Goal: Task Accomplishment & Management: Use online tool/utility

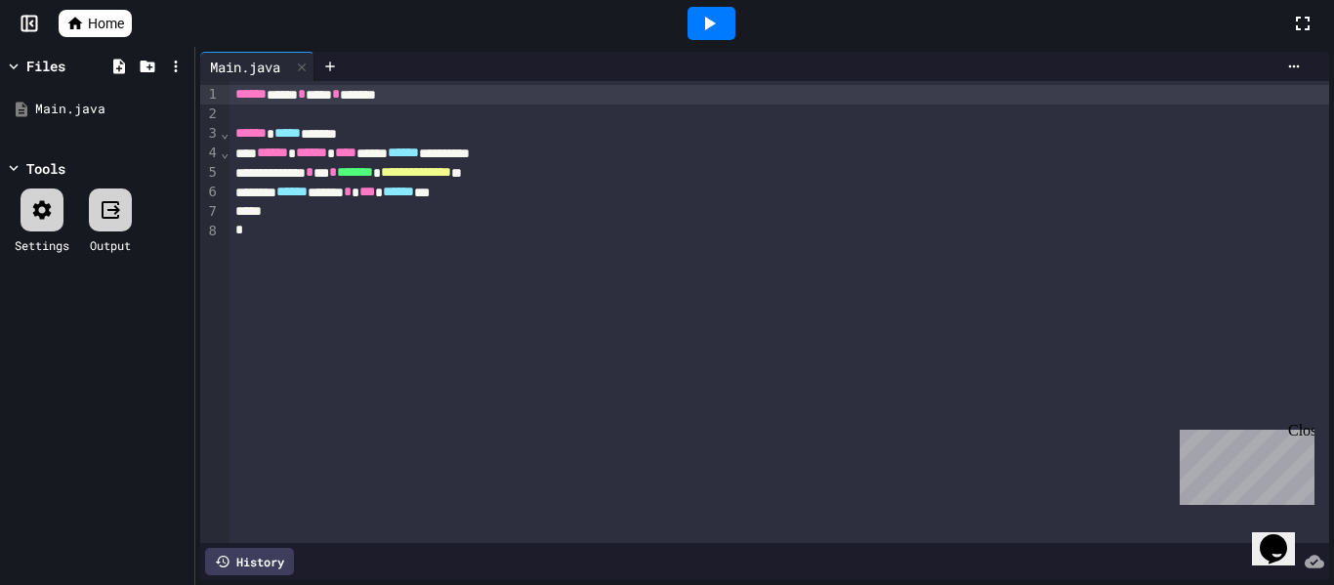
click at [88, 33] on link "Home" at bounding box center [95, 23] width 73 height 27
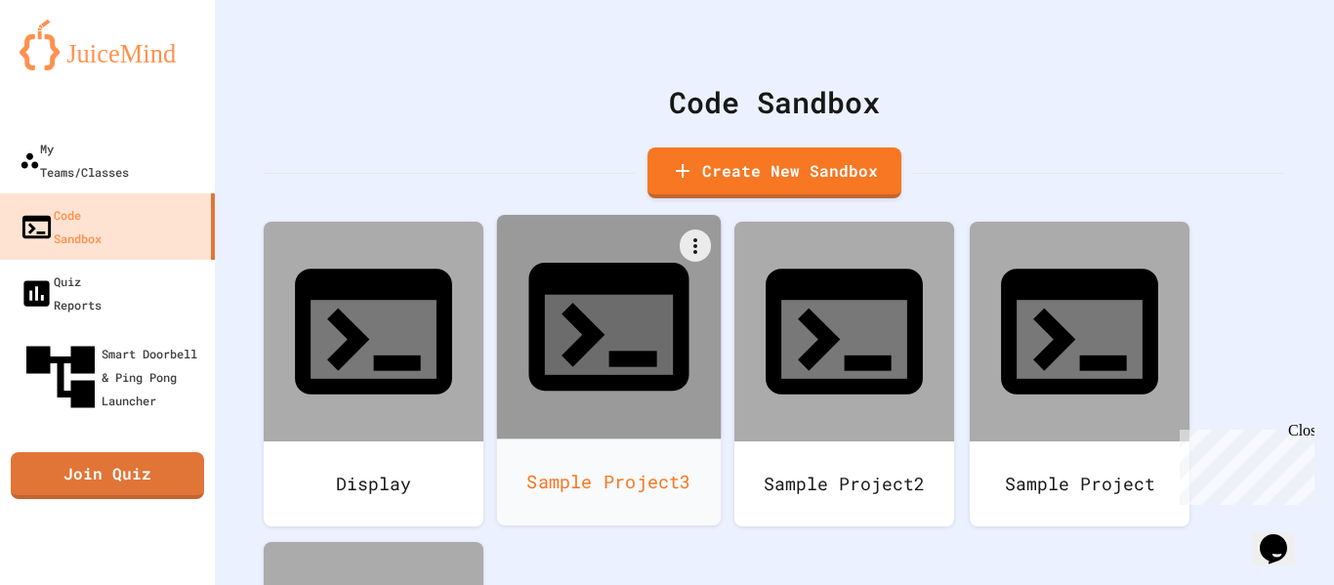
scroll to position [92, 0]
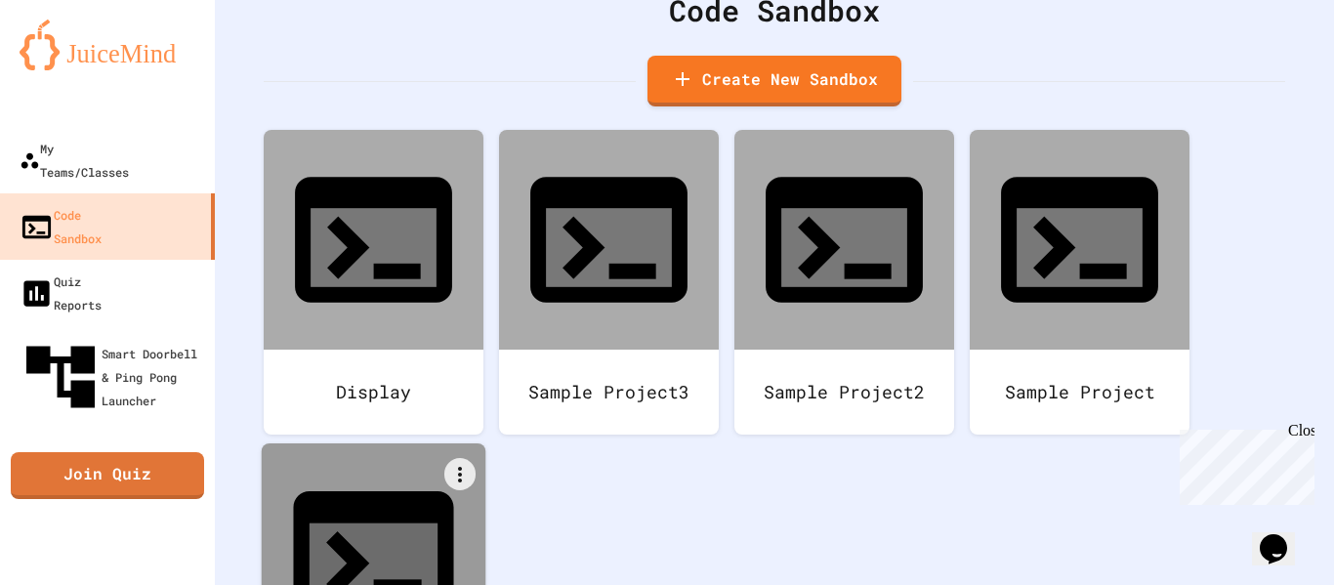
click at [410, 459] on icon at bounding box center [373, 555] width 192 height 192
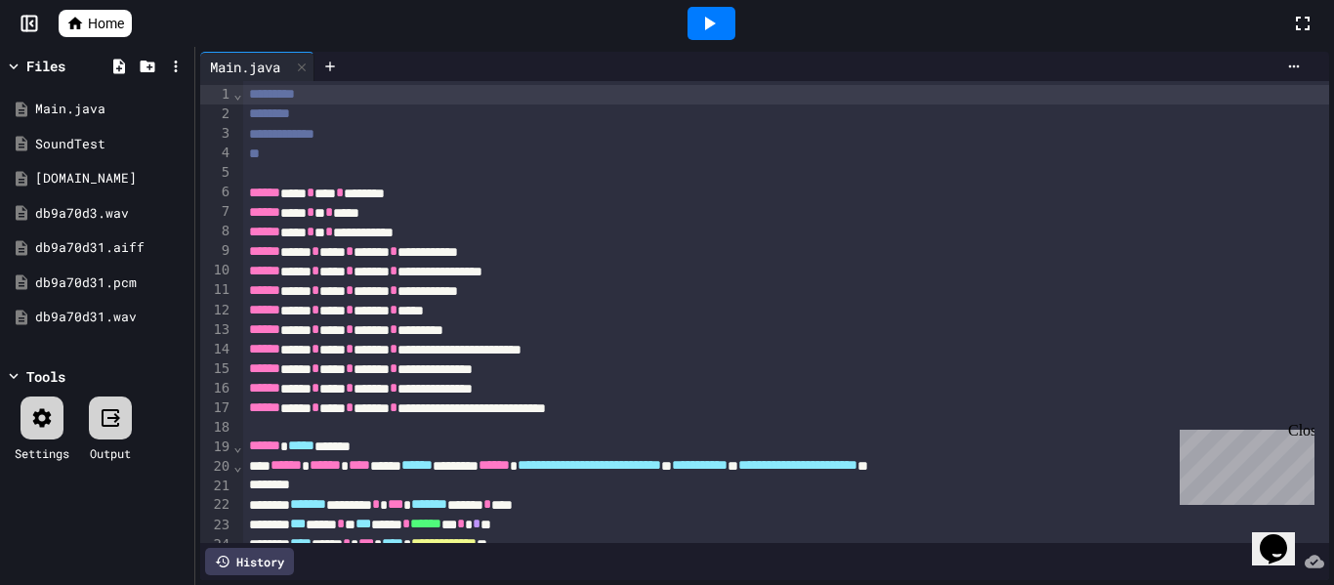
click at [698, 399] on div "**********" at bounding box center [787, 408] width 1088 height 20
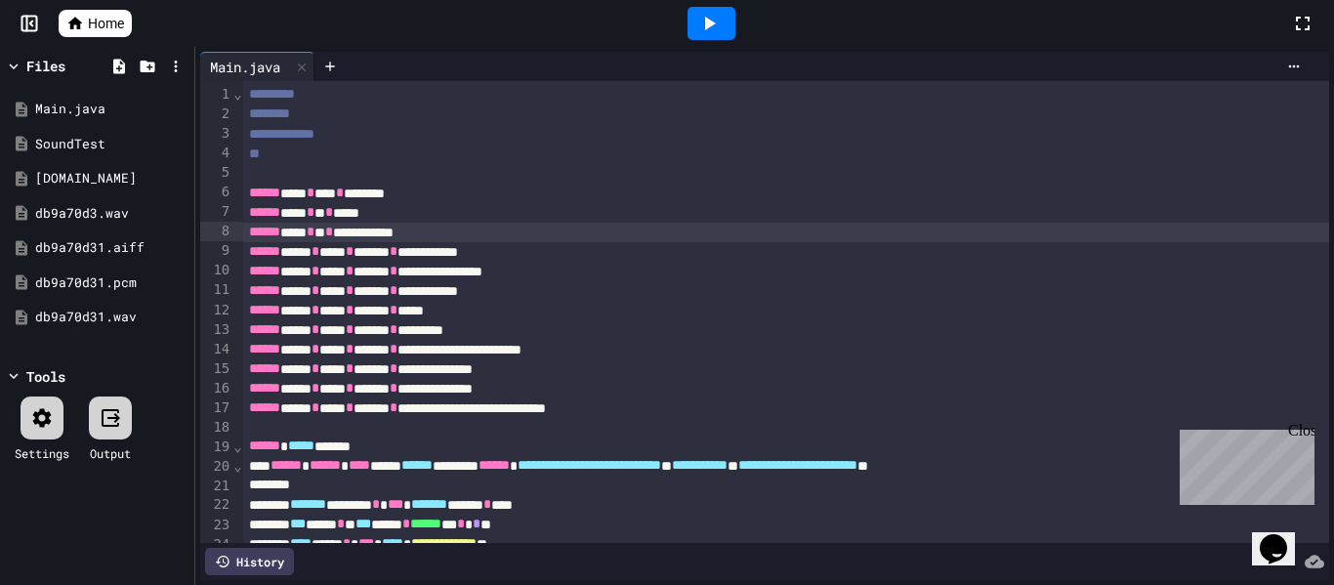
click at [651, 200] on div "****** **** * **** * ********" at bounding box center [787, 194] width 1088 height 20
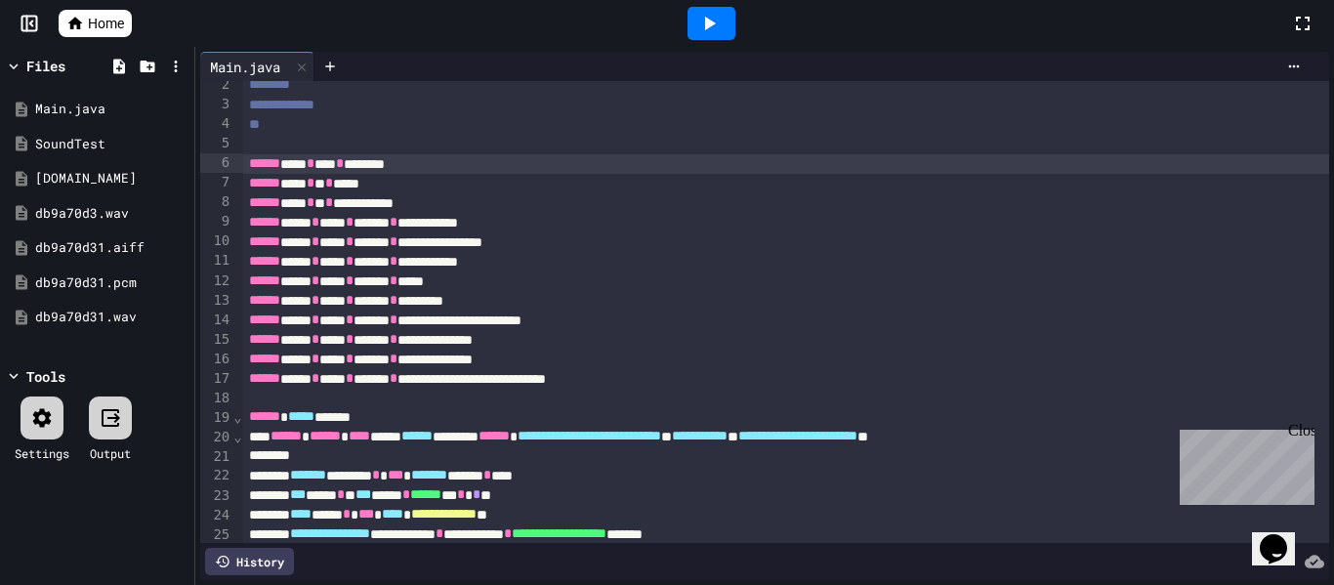
scroll to position [31, 0]
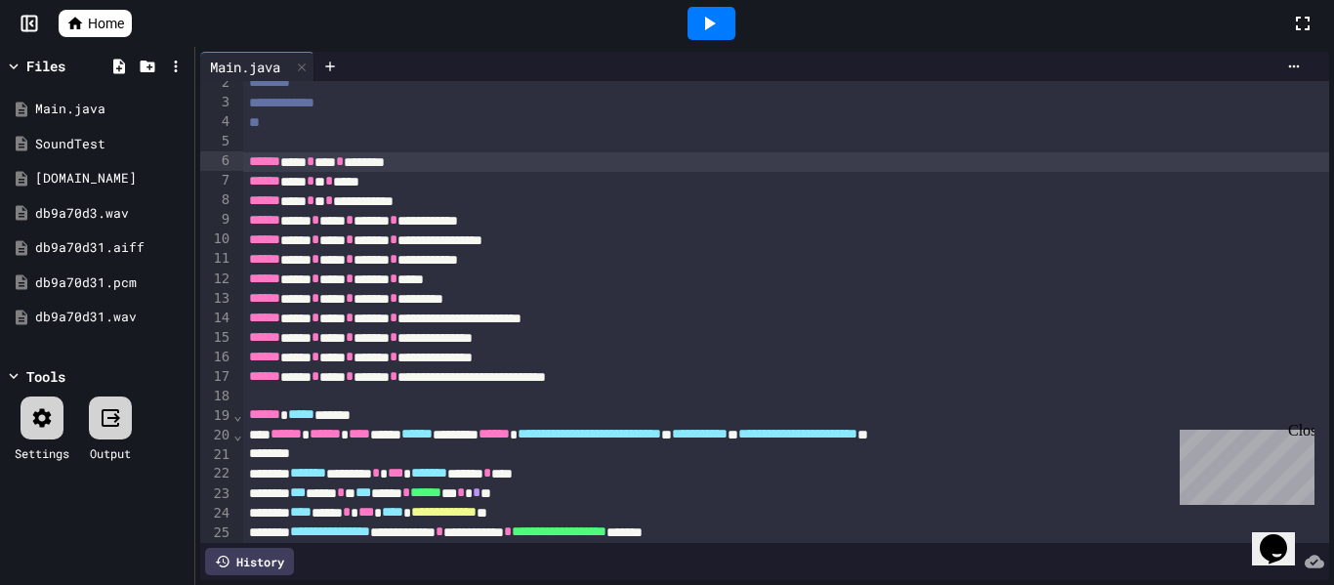
click at [731, 360] on div "**********" at bounding box center [787, 358] width 1088 height 20
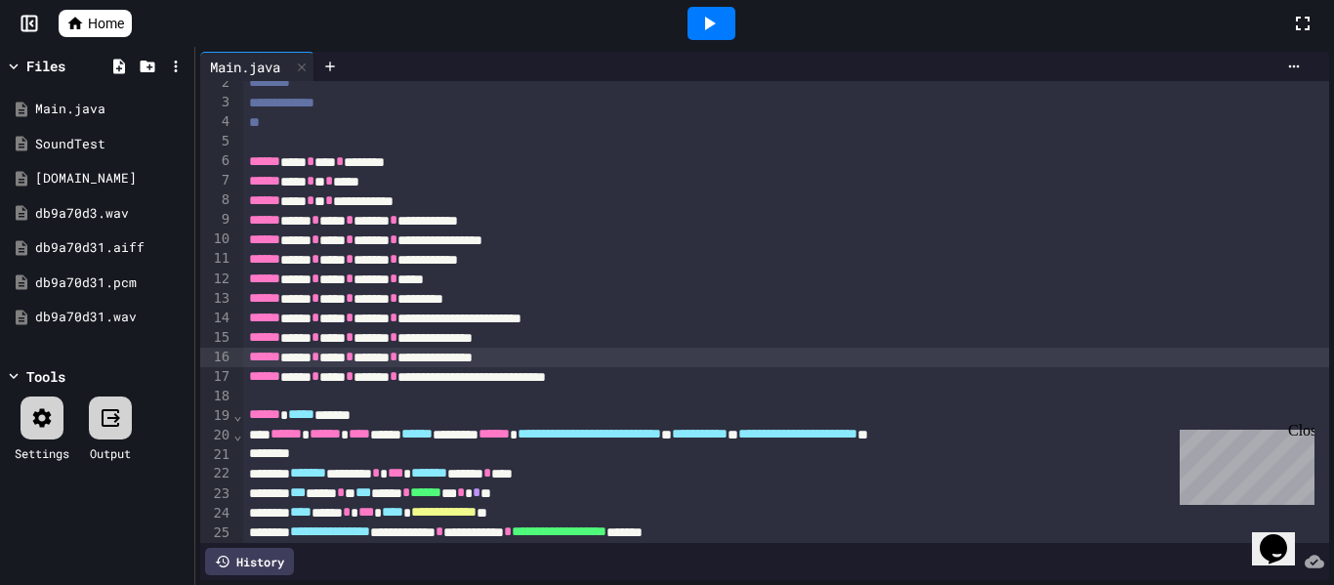
click at [745, 383] on div "**********" at bounding box center [787, 377] width 1088 height 20
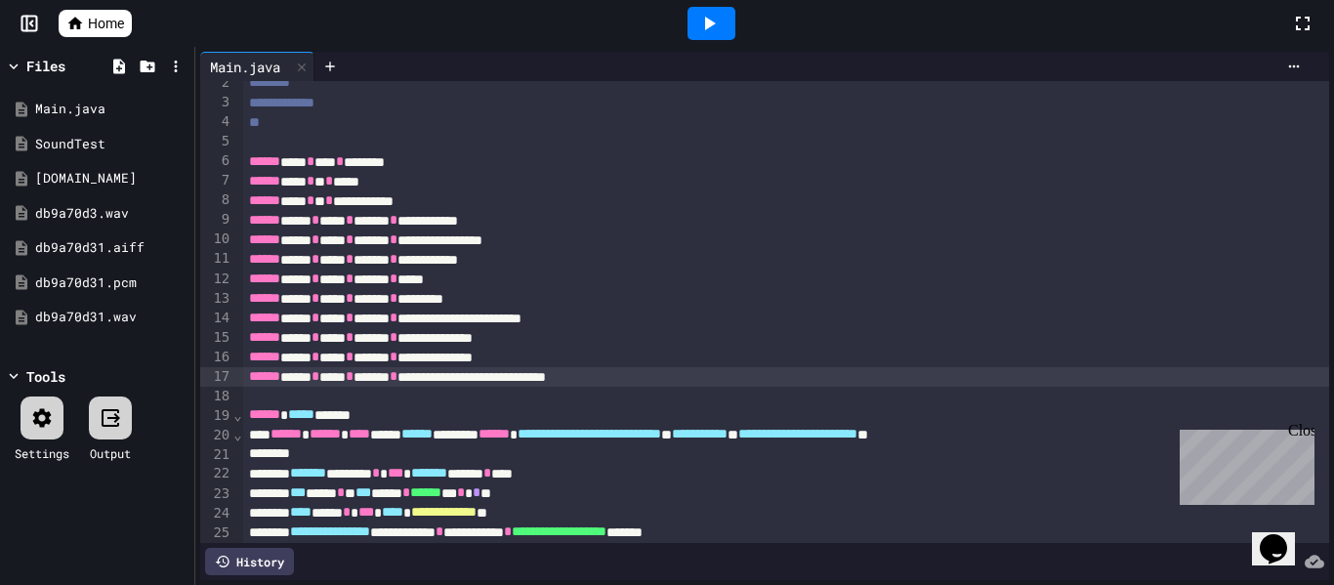
click at [725, 25] on div at bounding box center [711, 23] width 48 height 33
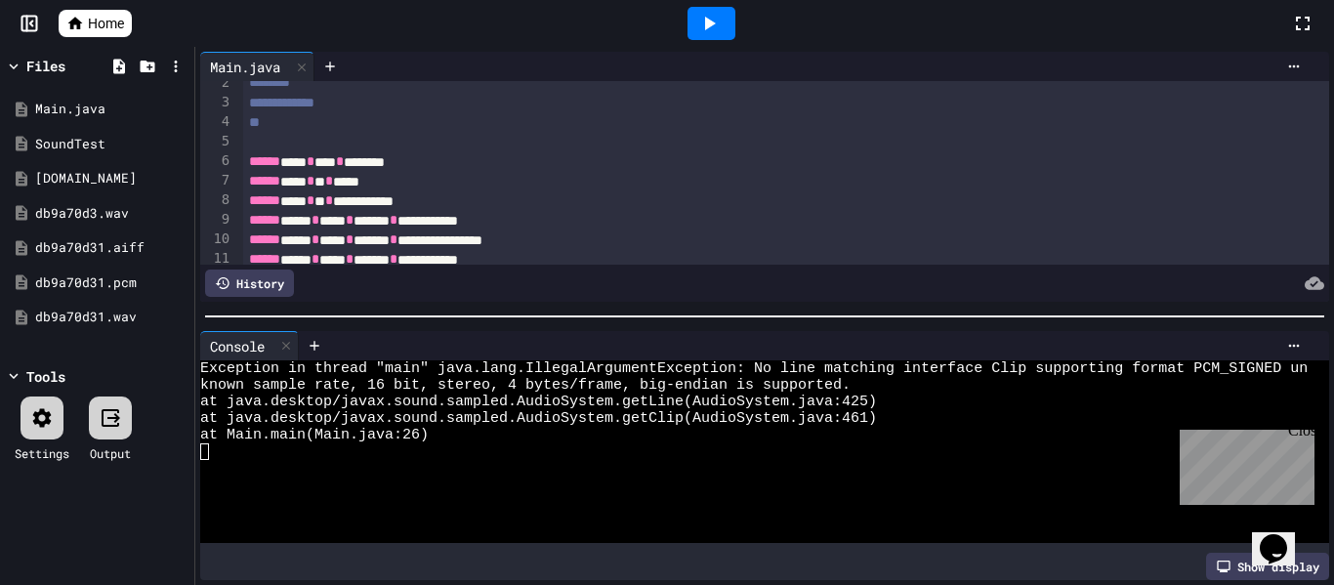
click at [1306, 433] on div "Close" at bounding box center [1300, 434] width 24 height 24
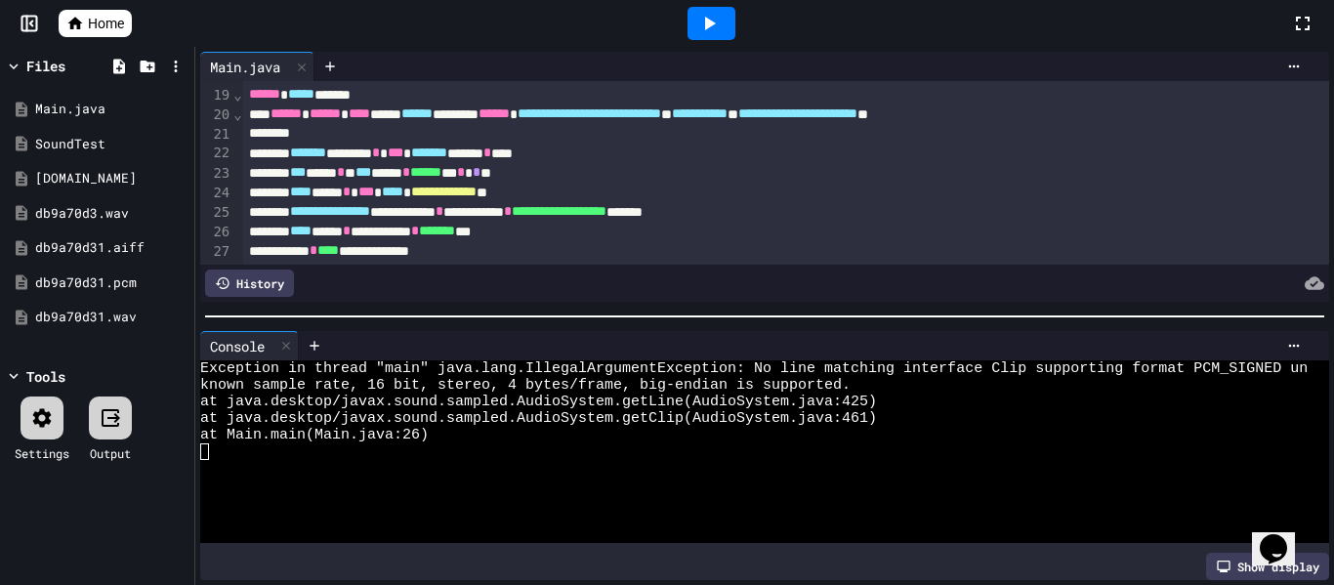
scroll to position [355, 0]
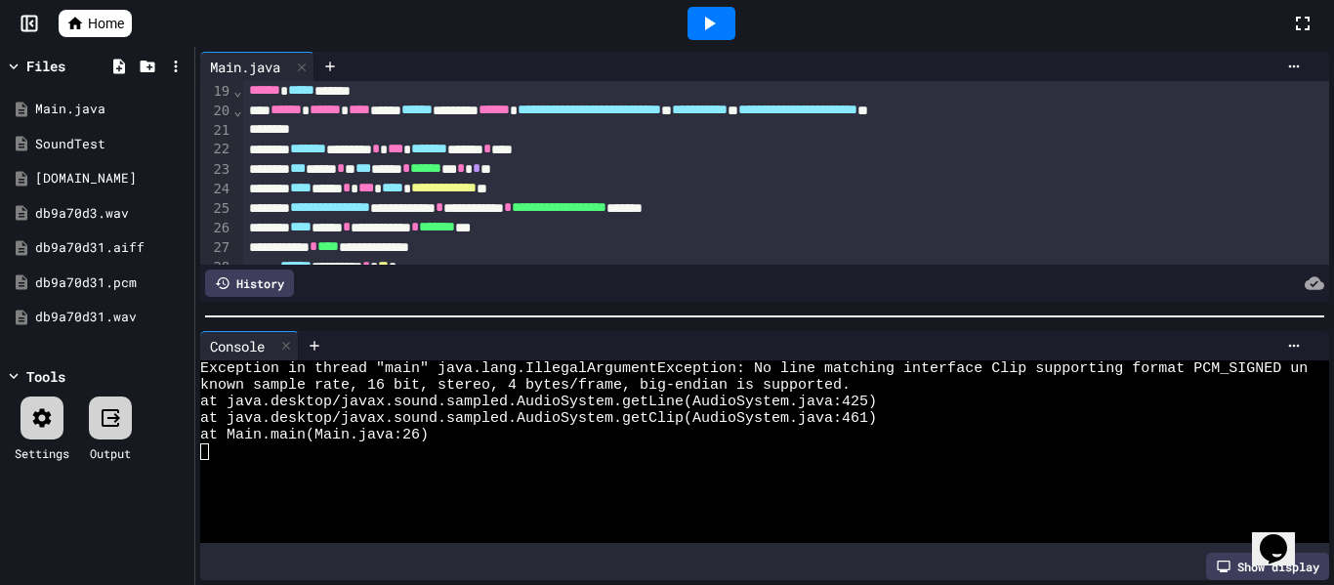
click at [476, 194] on span "**********" at bounding box center [443, 188] width 65 height 14
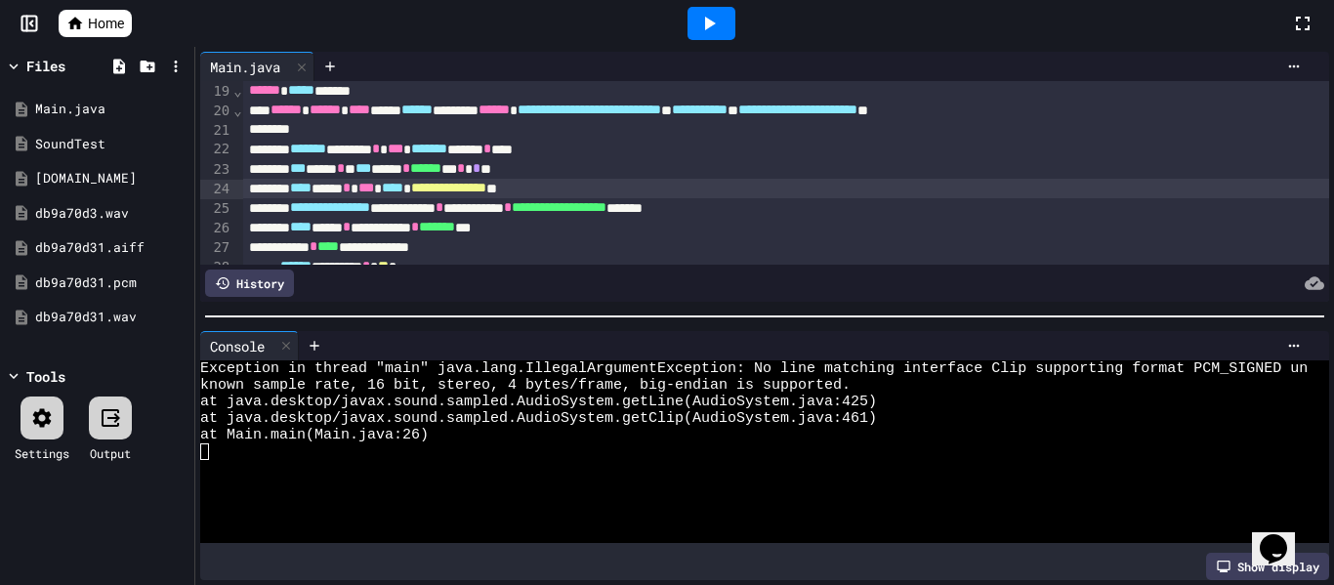
click at [708, 29] on icon at bounding box center [708, 23] width 23 height 23
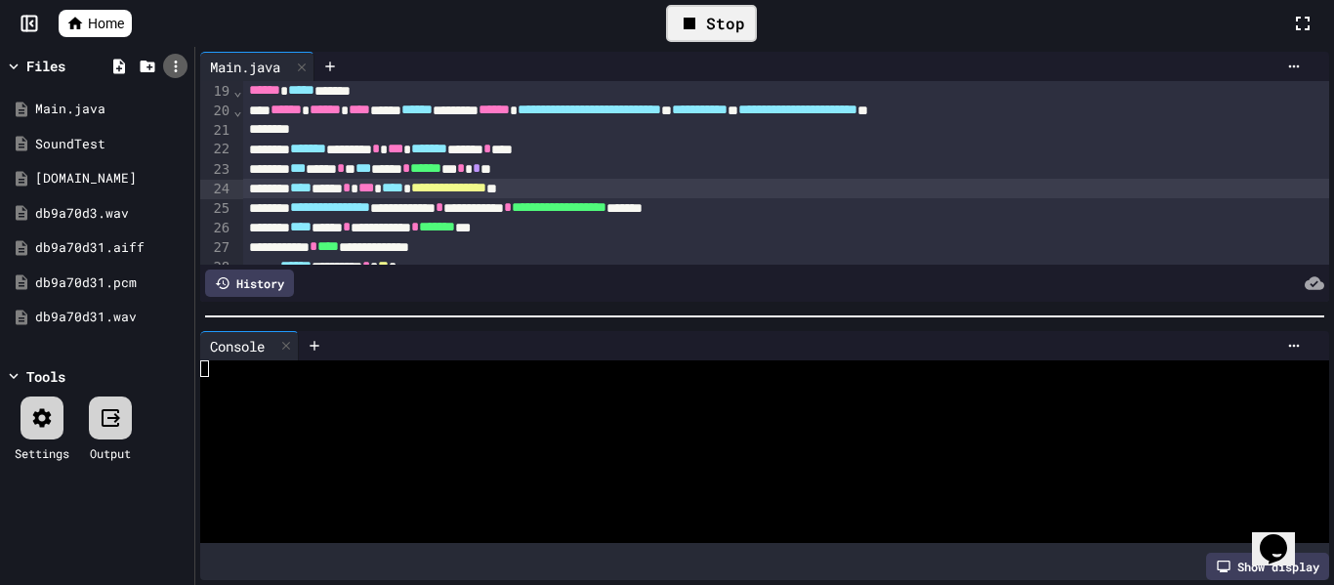
click at [168, 69] on icon at bounding box center [176, 67] width 18 height 18
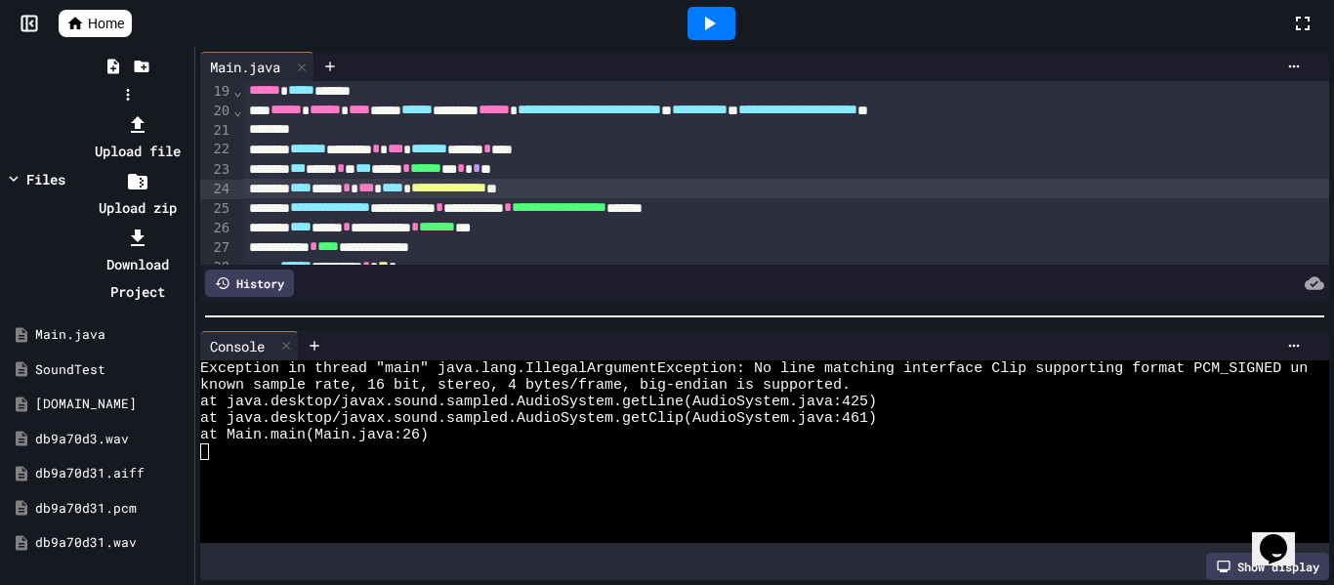
click at [181, 110] on div at bounding box center [127, 110] width 124 height 0
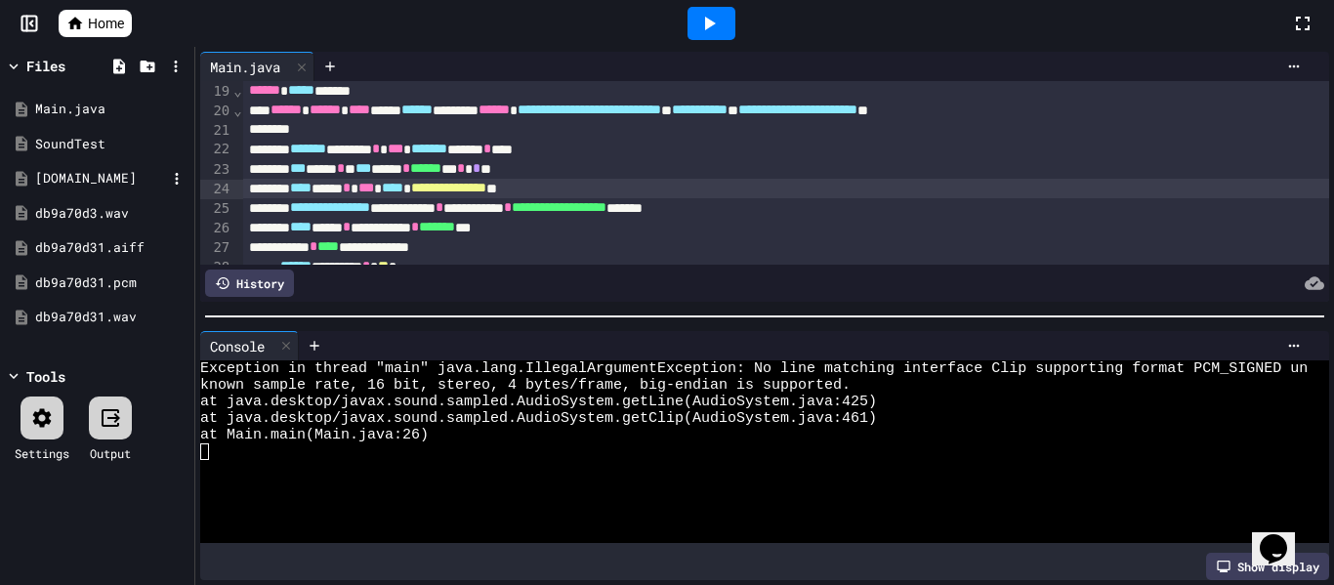
click at [111, 179] on div "[DOMAIN_NAME]" at bounding box center [100, 179] width 131 height 20
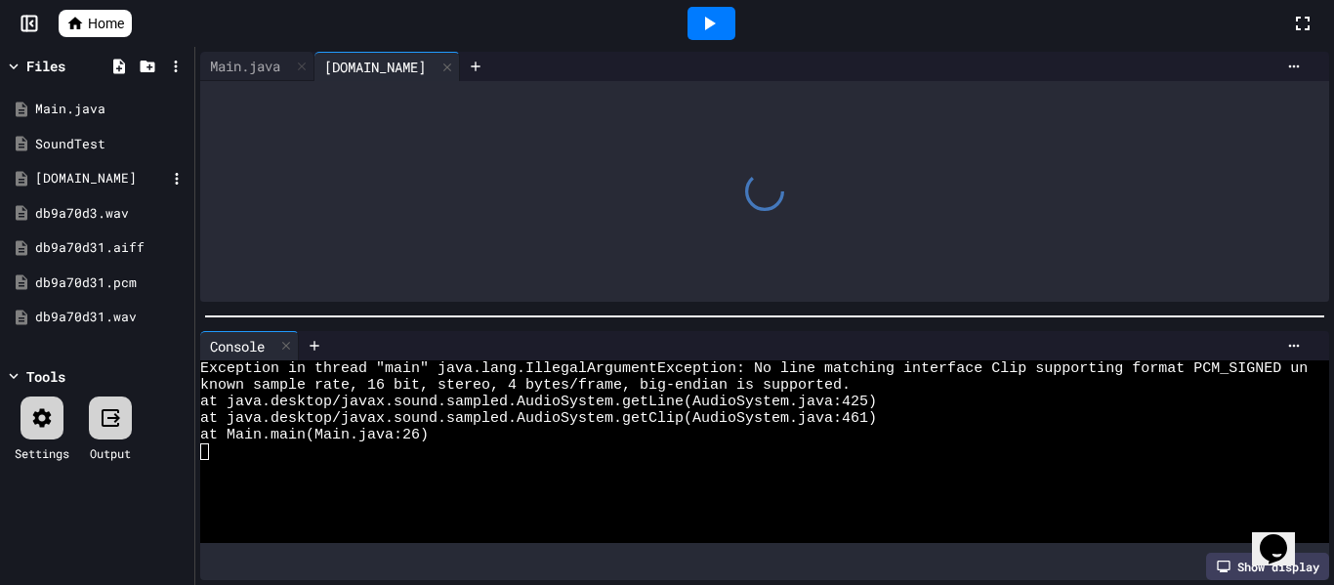
click at [111, 179] on div "[DOMAIN_NAME]" at bounding box center [100, 179] width 131 height 20
click at [95, 178] on div "[DOMAIN_NAME]" at bounding box center [100, 179] width 131 height 20
click at [361, 127] on div at bounding box center [764, 191] width 1129 height 221
click at [444, 62] on icon at bounding box center [447, 68] width 14 height 14
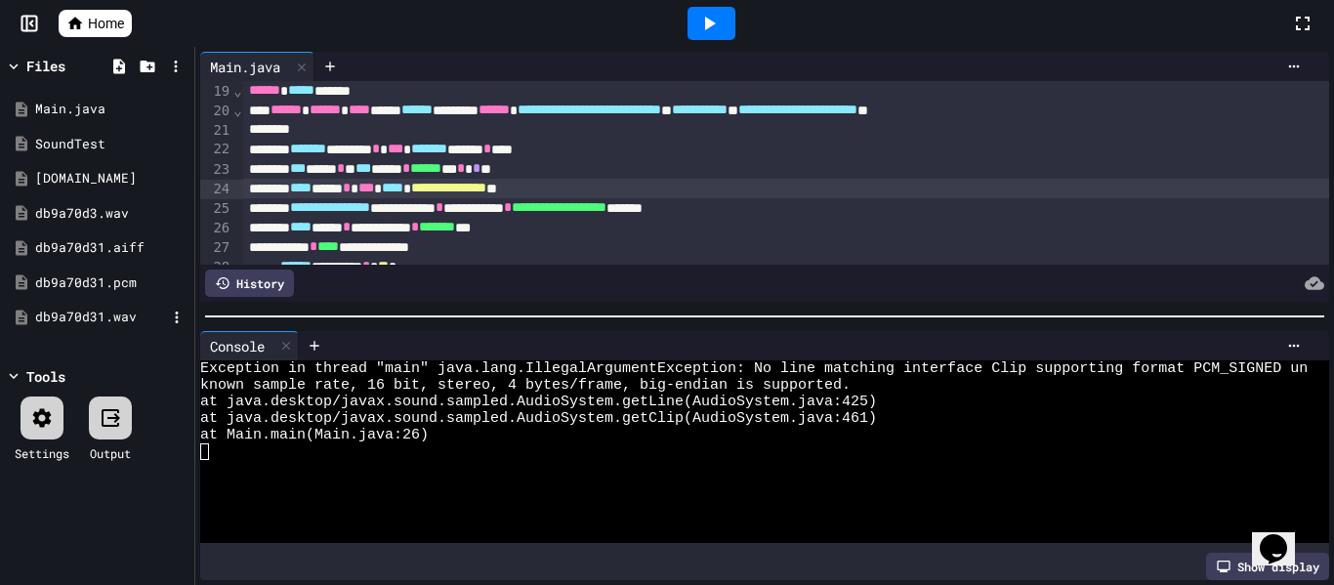
click at [84, 326] on div "db9a70d31.wav" at bounding box center [100, 318] width 131 height 20
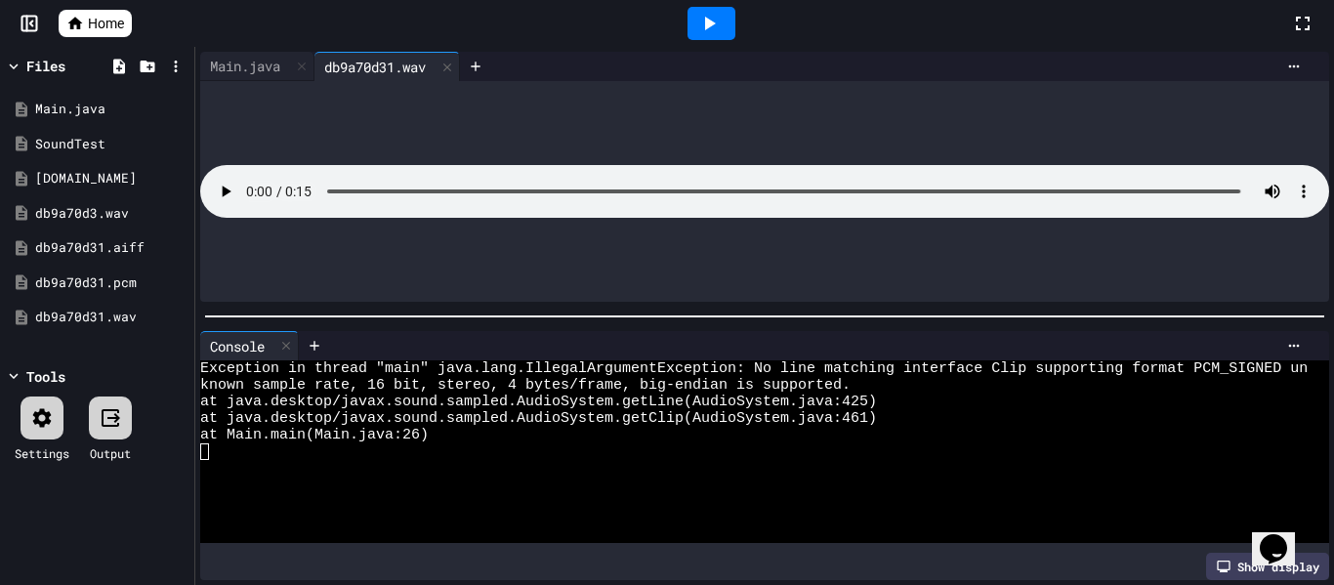
click at [482, 101] on div at bounding box center [764, 191] width 1129 height 221
click at [459, 77] on div at bounding box center [446, 67] width 23 height 28
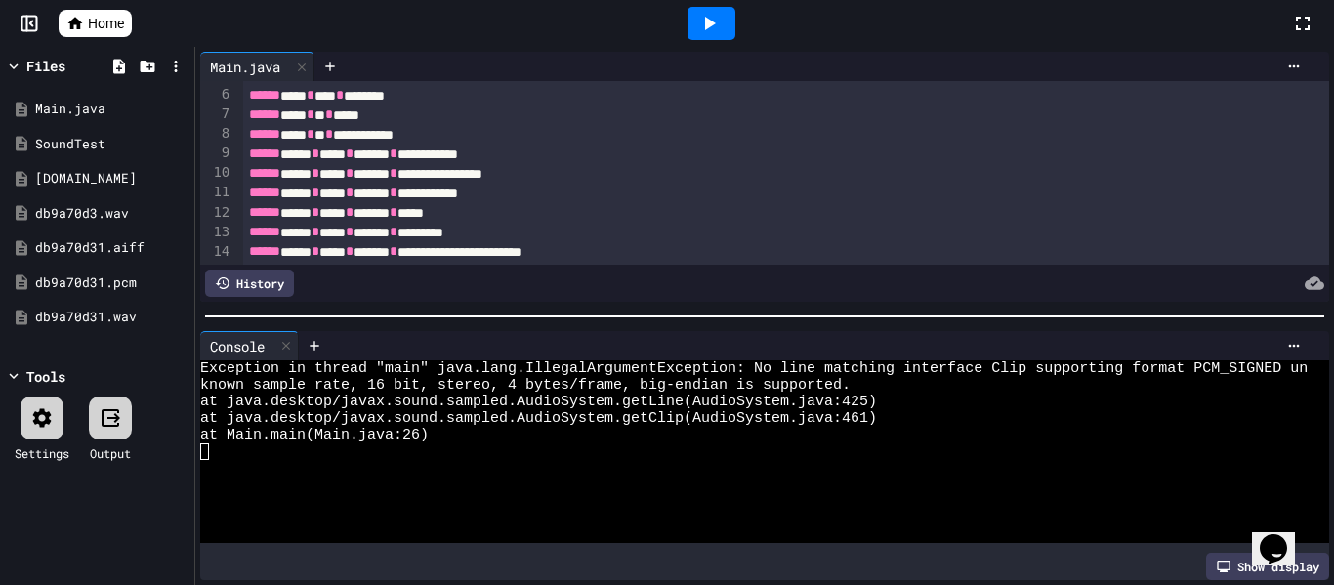
scroll to position [0, 0]
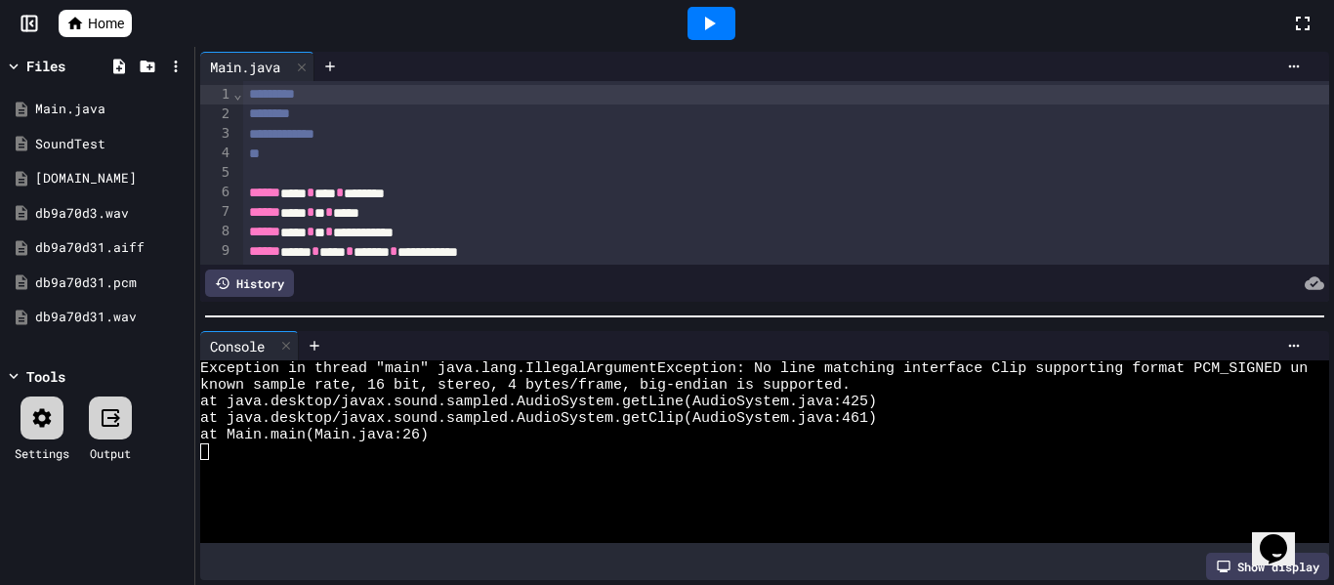
click at [96, 17] on span "Home" at bounding box center [106, 24] width 36 height 20
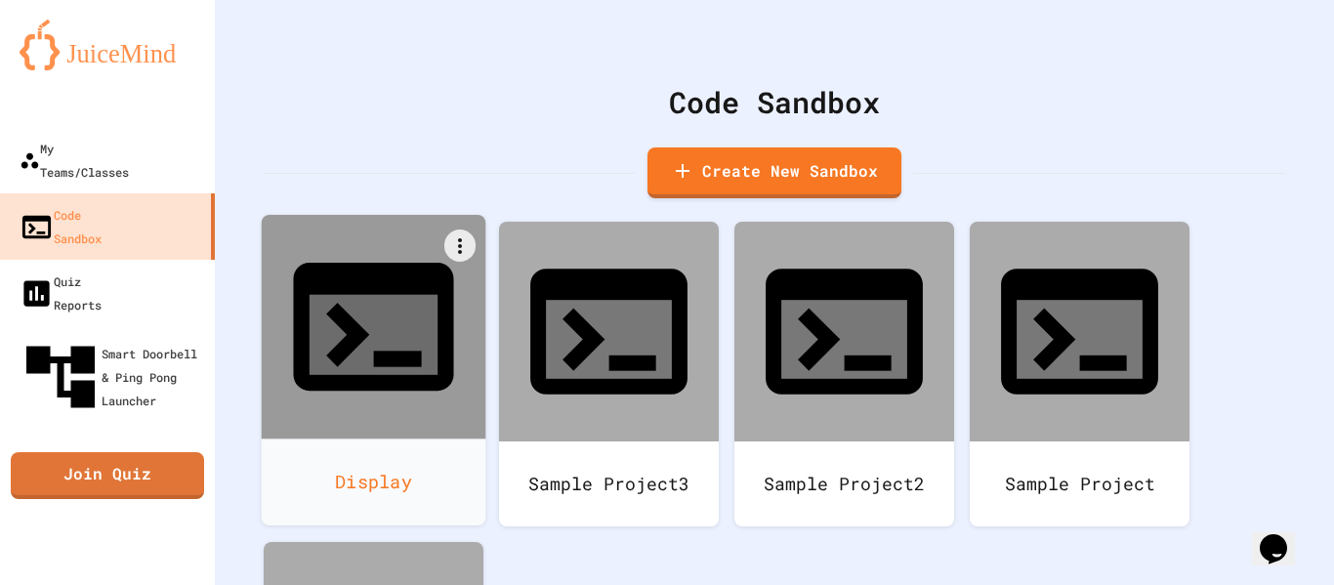
click at [382, 318] on icon at bounding box center [373, 326] width 192 height 192
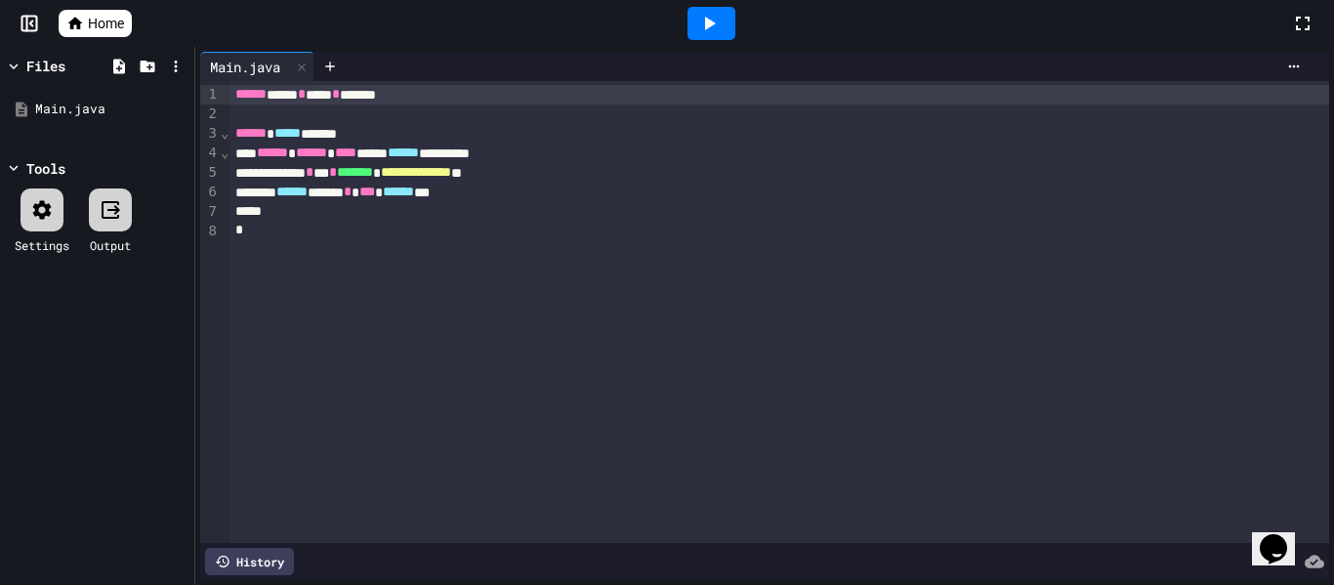
click at [714, 30] on icon at bounding box center [708, 23] width 23 height 23
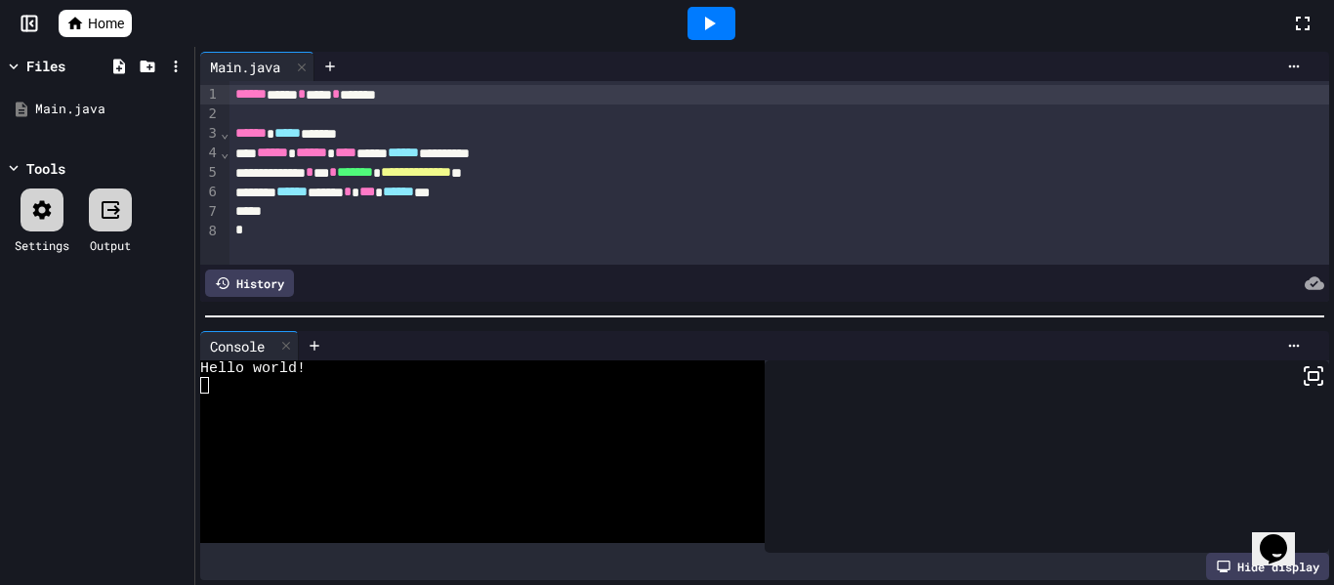
click at [1223, 577] on div "Hide display" at bounding box center [1267, 566] width 123 height 27
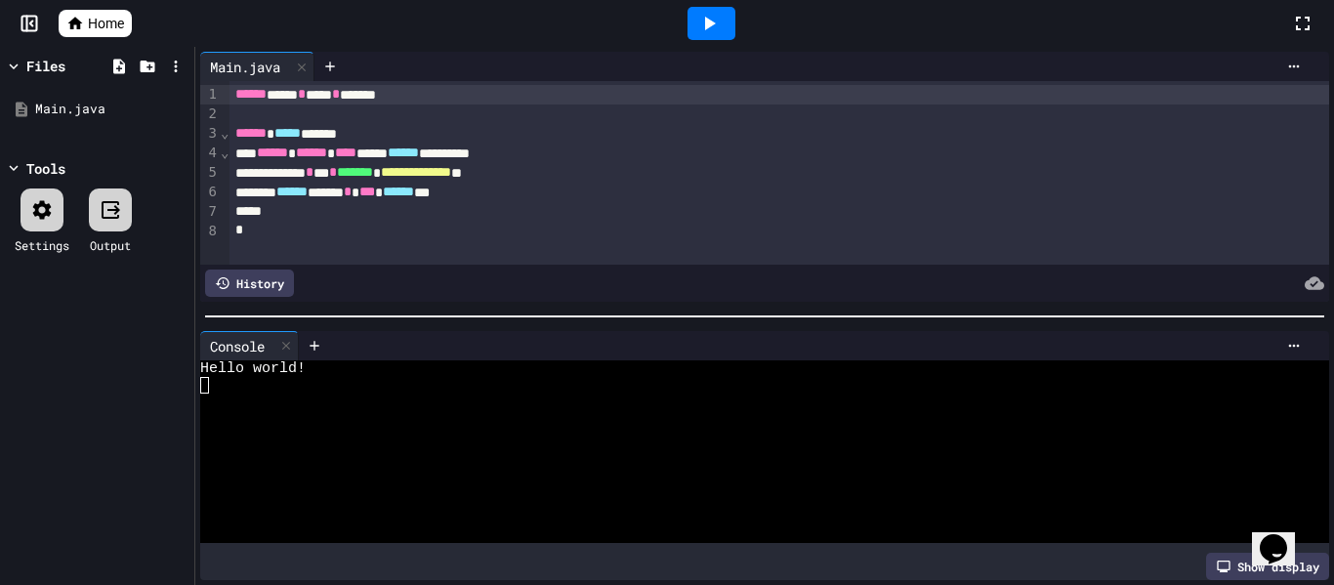
click at [95, 22] on span "Home" at bounding box center [106, 24] width 36 height 20
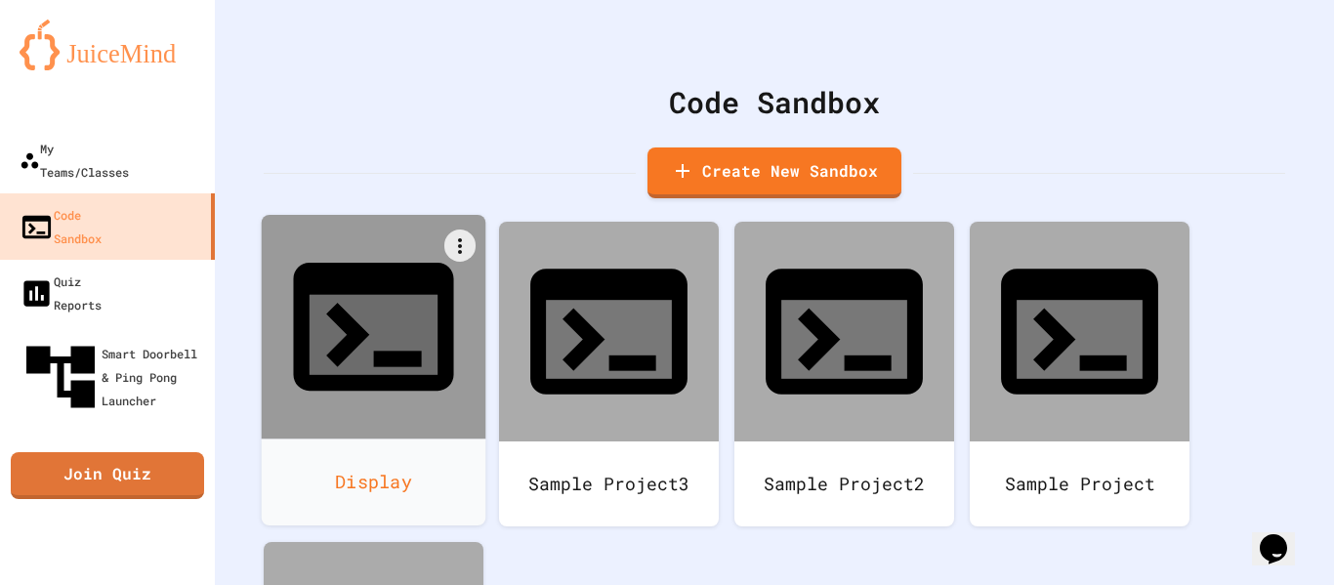
click at [377, 301] on icon at bounding box center [373, 327] width 160 height 128
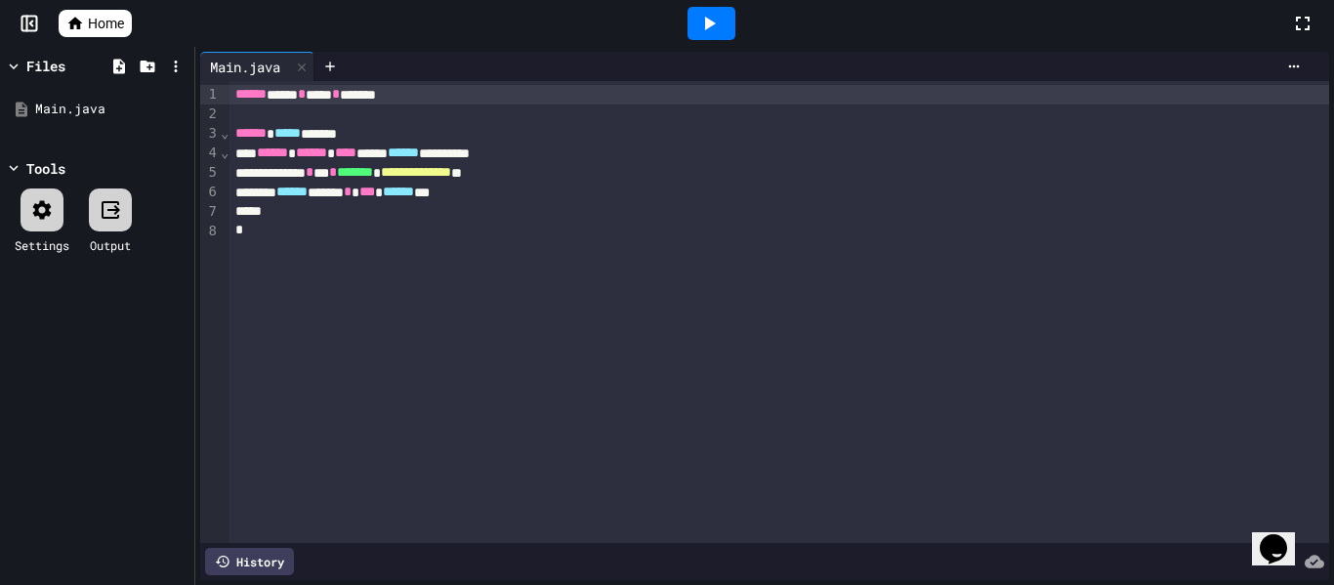
click at [124, 26] on span "Home" at bounding box center [106, 24] width 36 height 20
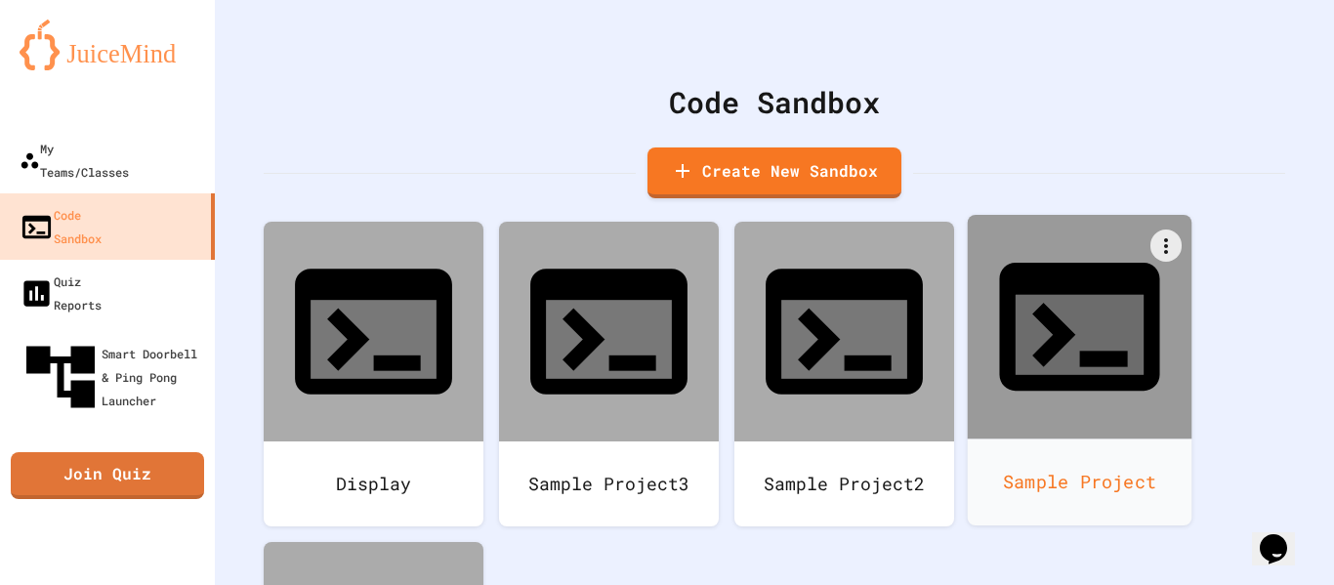
click at [1051, 317] on icon at bounding box center [1079, 326] width 192 height 192
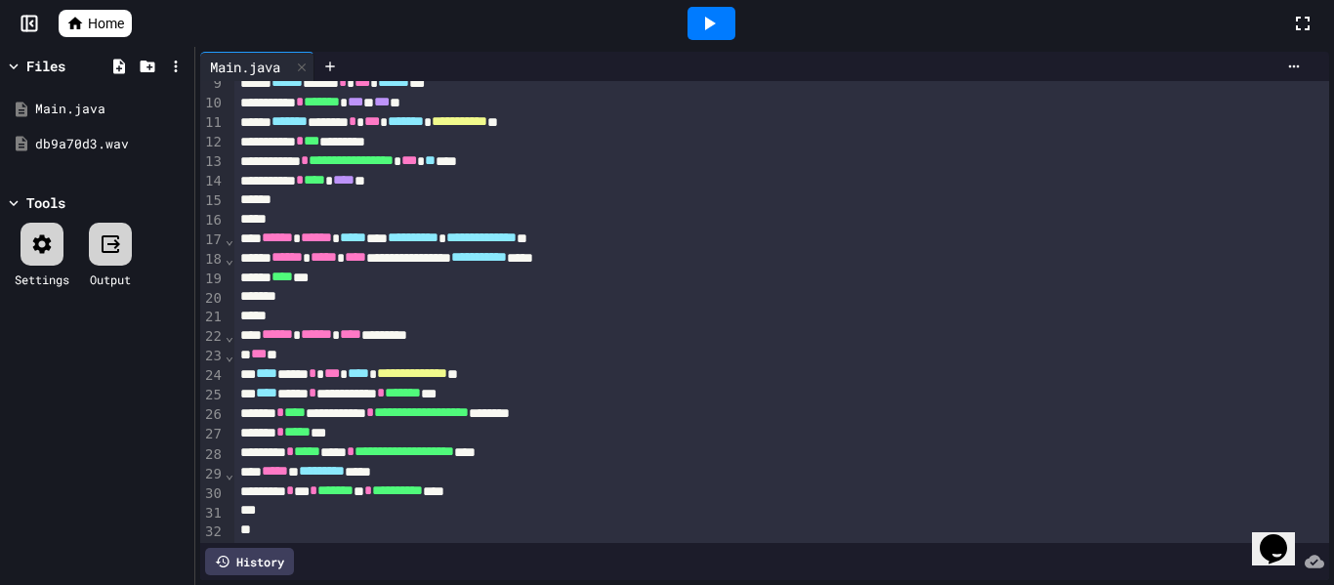
scroll to position [189, 0]
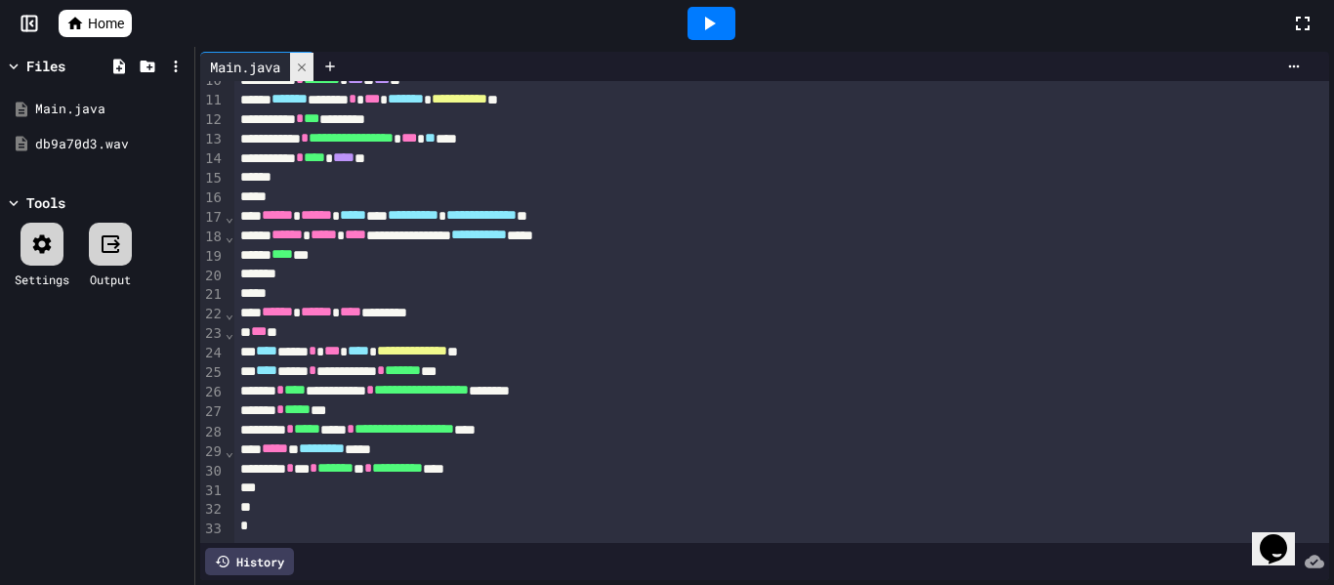
click at [304, 67] on icon at bounding box center [302, 66] width 8 height 8
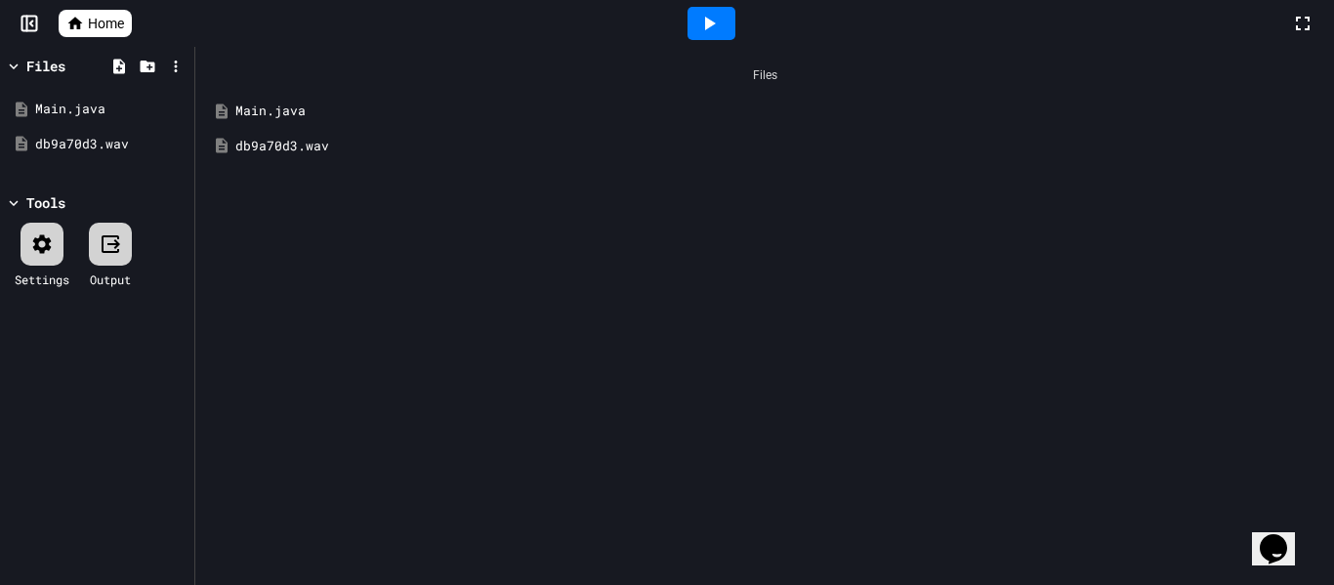
click at [96, 26] on span "Home" at bounding box center [106, 24] width 36 height 20
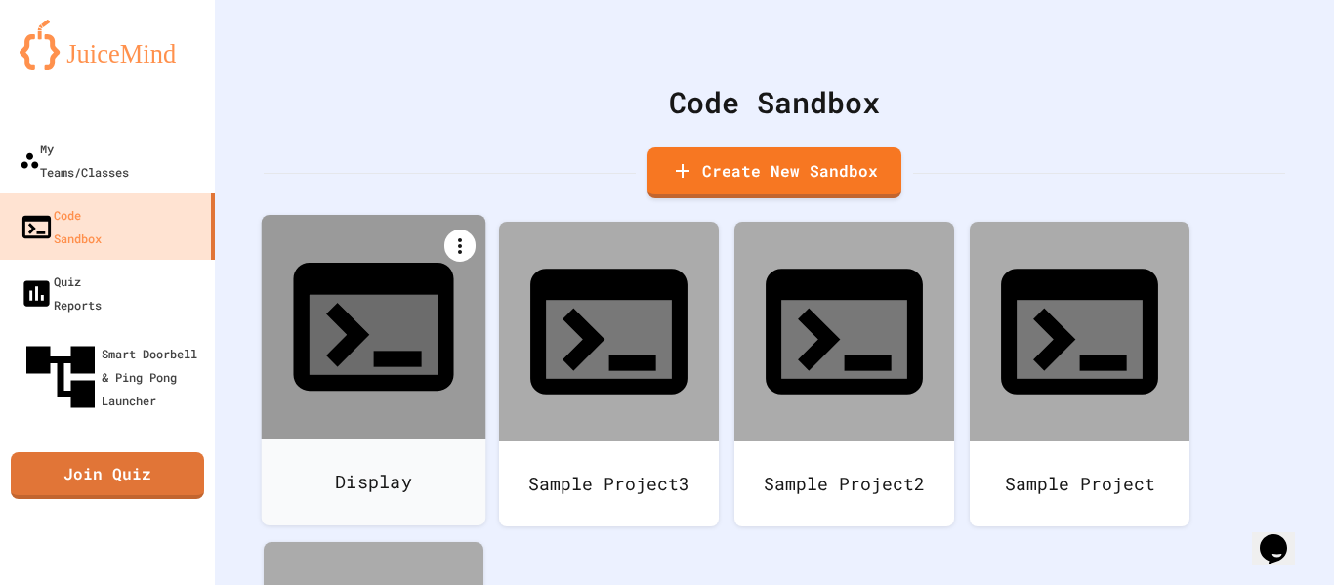
scroll to position [92, 0]
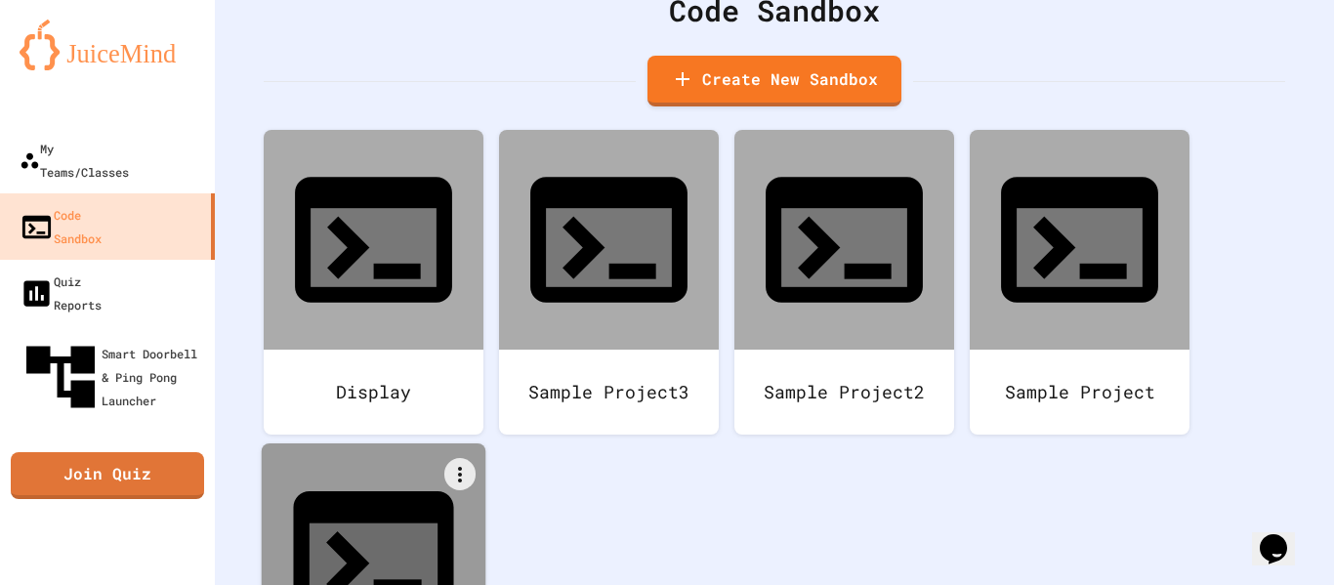
click at [400, 459] on icon at bounding box center [373, 555] width 192 height 192
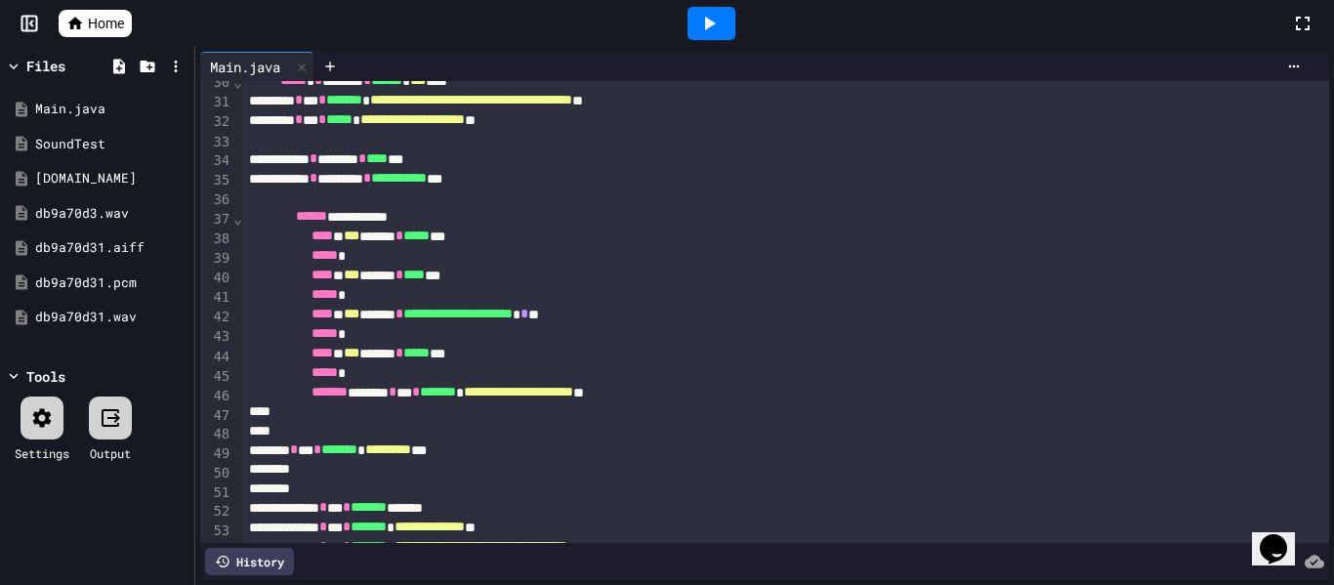
scroll to position [660, 0]
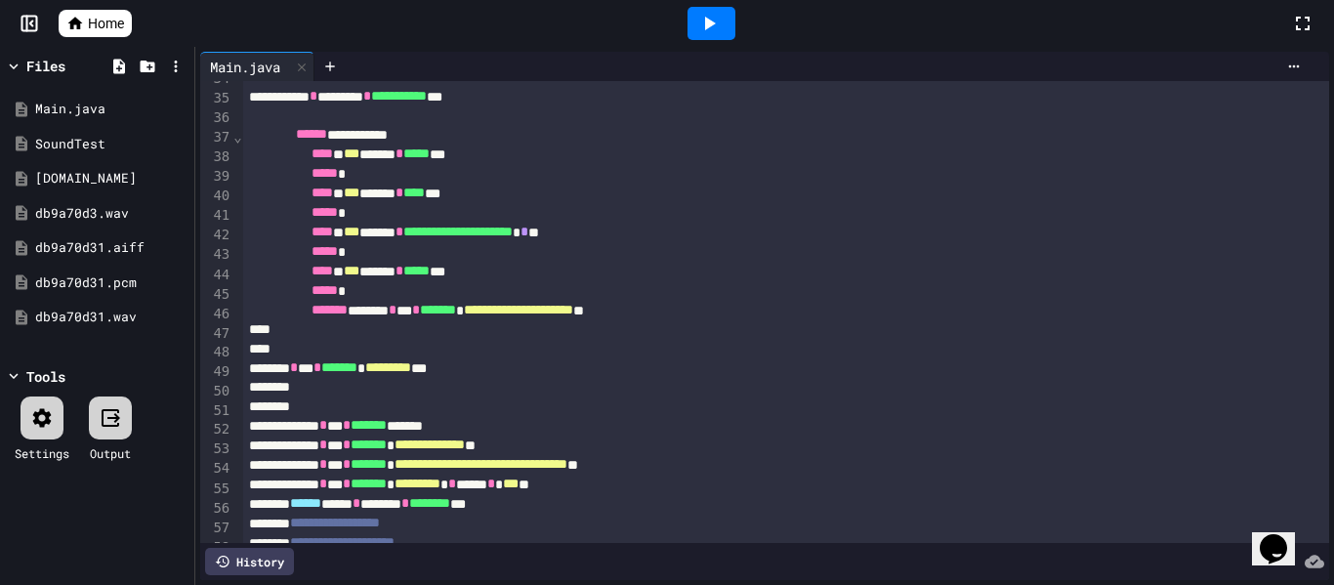
click at [97, 26] on span "Home" at bounding box center [106, 24] width 36 height 20
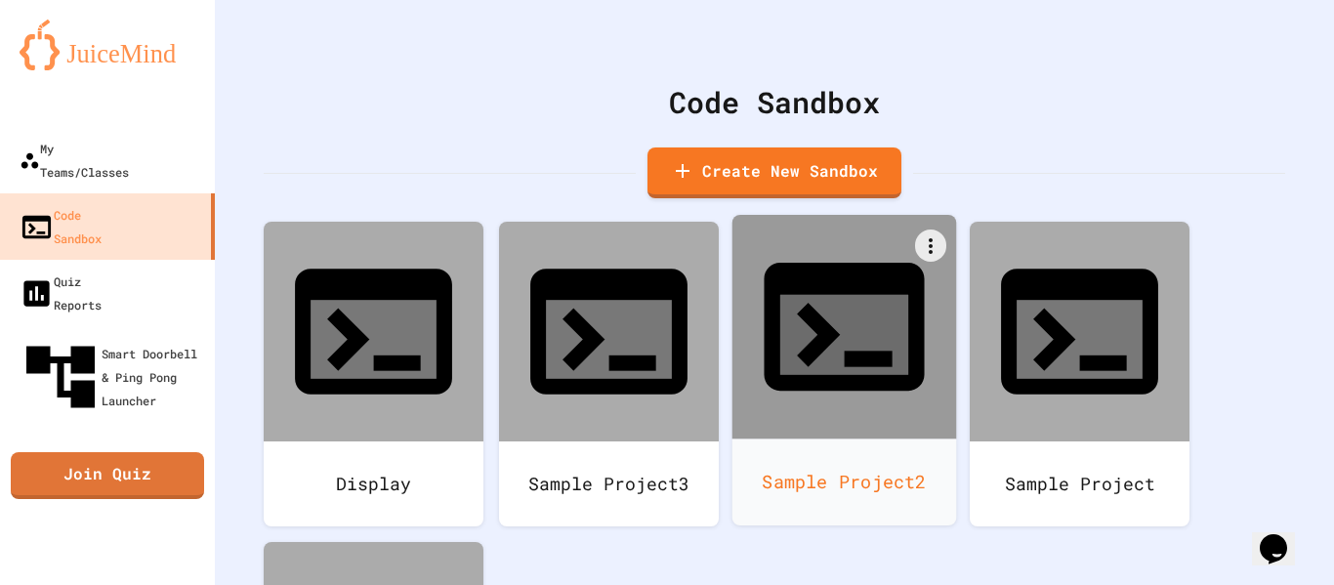
click at [821, 295] on icon at bounding box center [844, 335] width 128 height 80
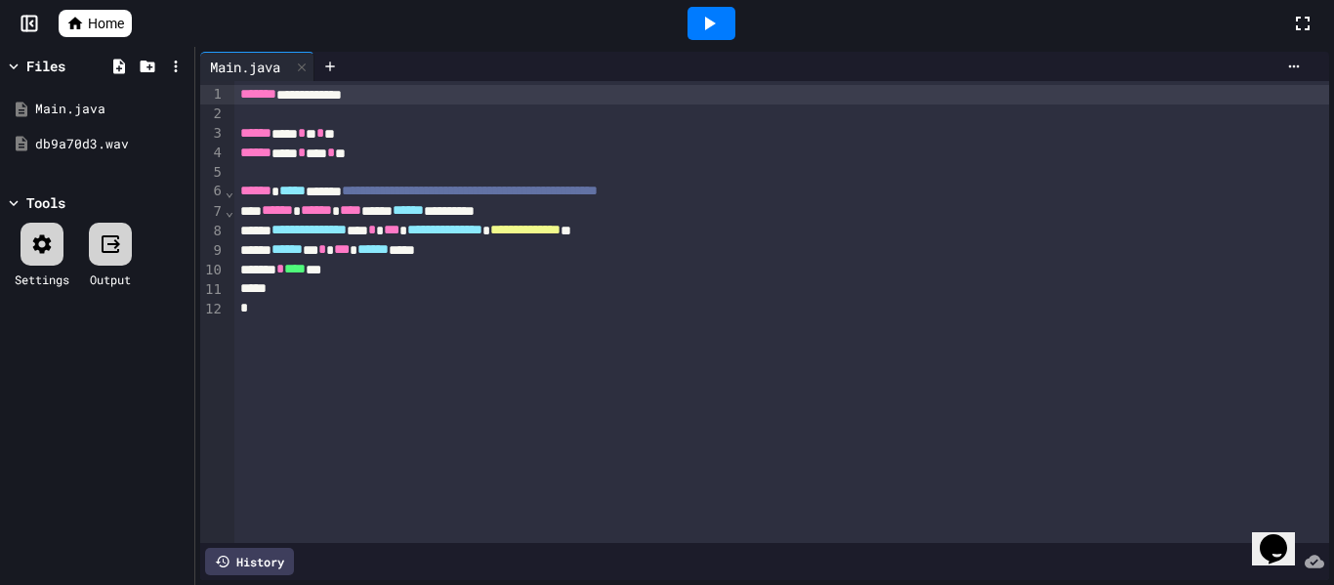
click at [395, 186] on span "**********" at bounding box center [470, 191] width 256 height 14
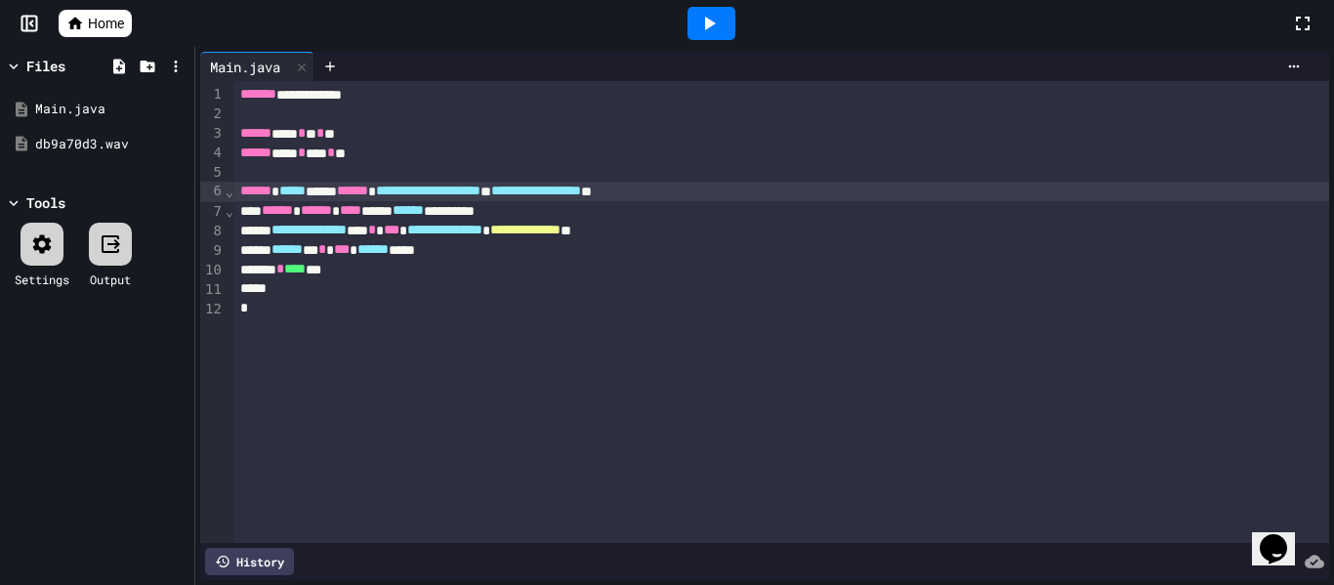
click at [702, 13] on icon at bounding box center [708, 23] width 23 height 23
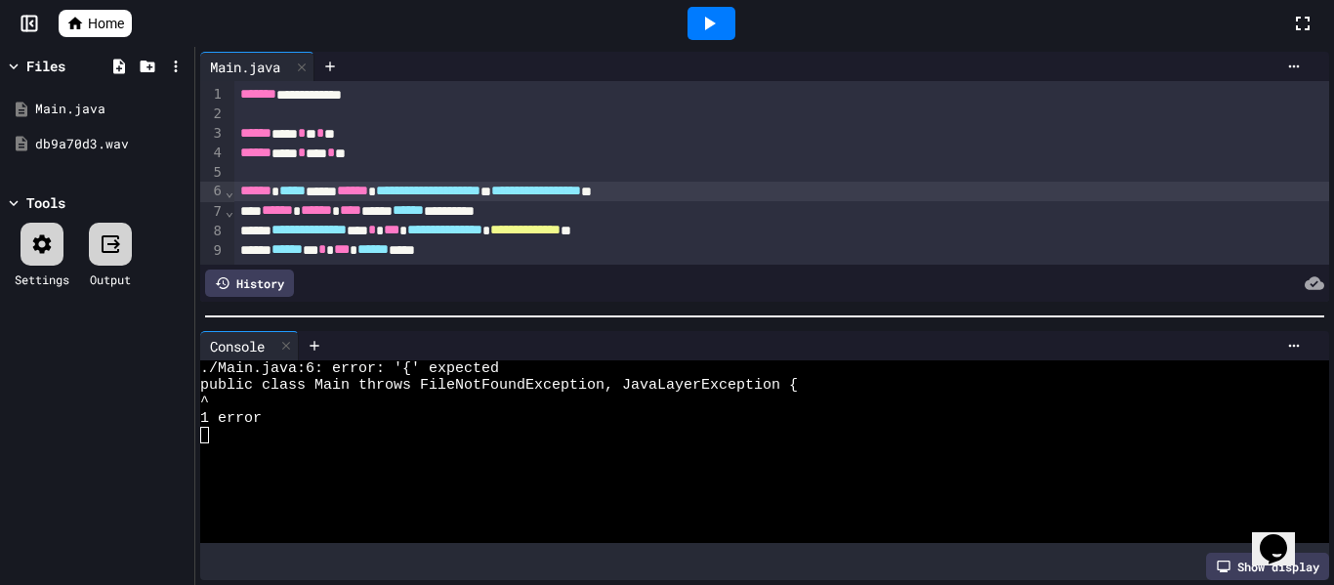
click at [613, 211] on div "**********" at bounding box center [781, 211] width 1095 height 20
click at [714, 13] on icon at bounding box center [708, 23] width 23 height 23
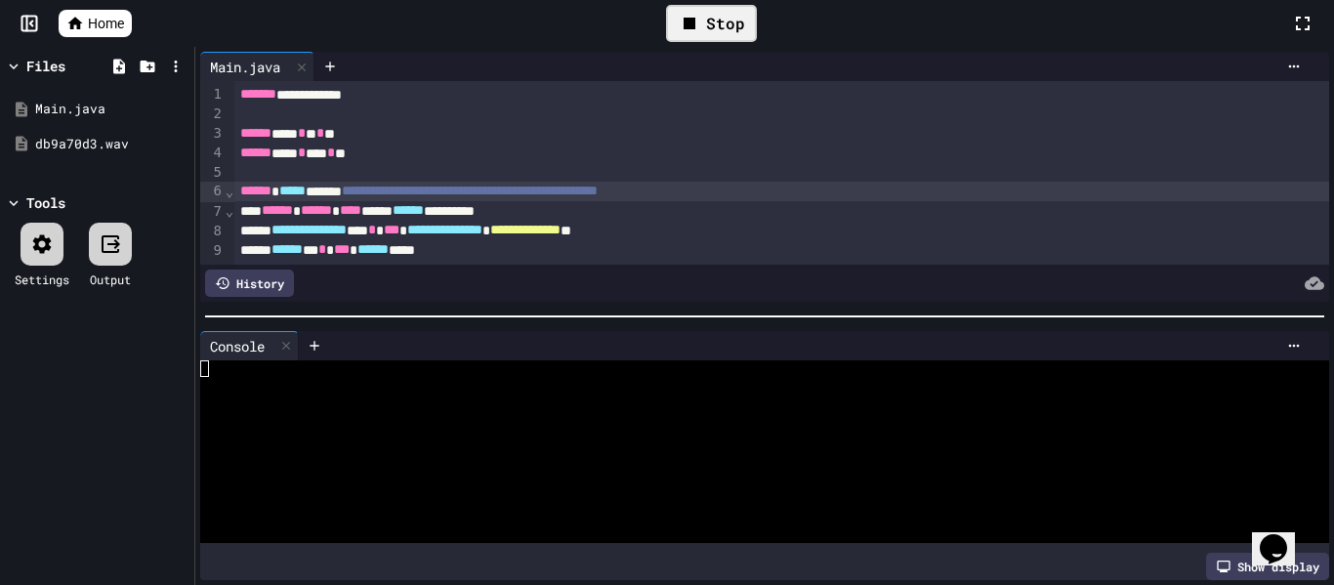
scroll to position [17, 0]
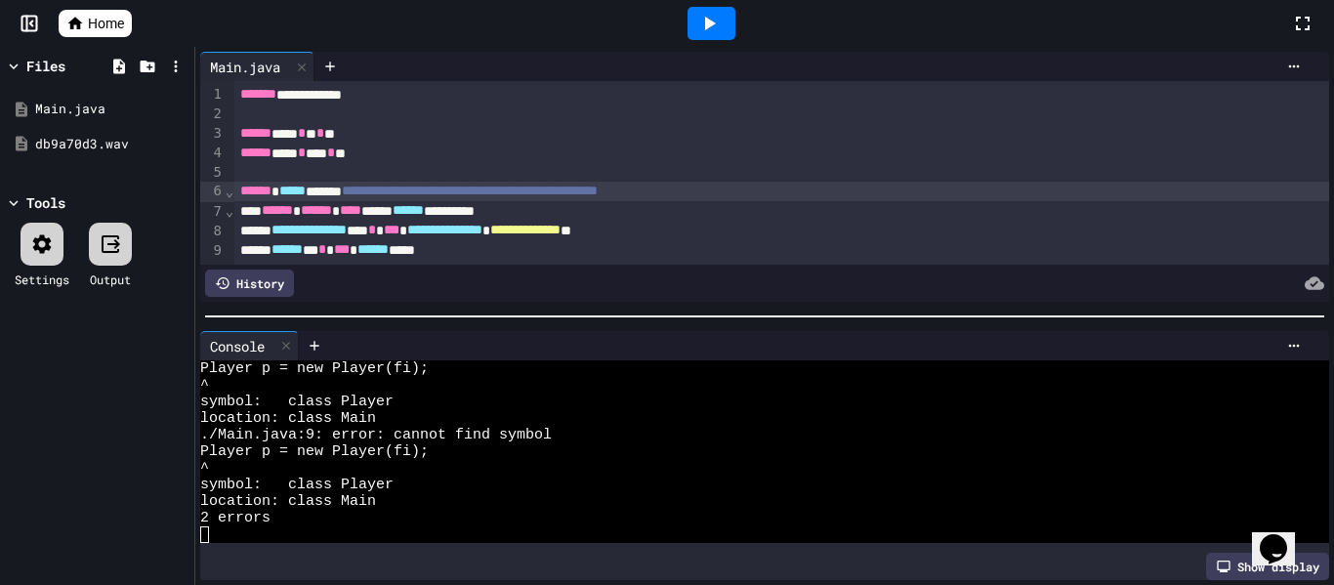
click at [117, 28] on span "Home" at bounding box center [106, 24] width 36 height 20
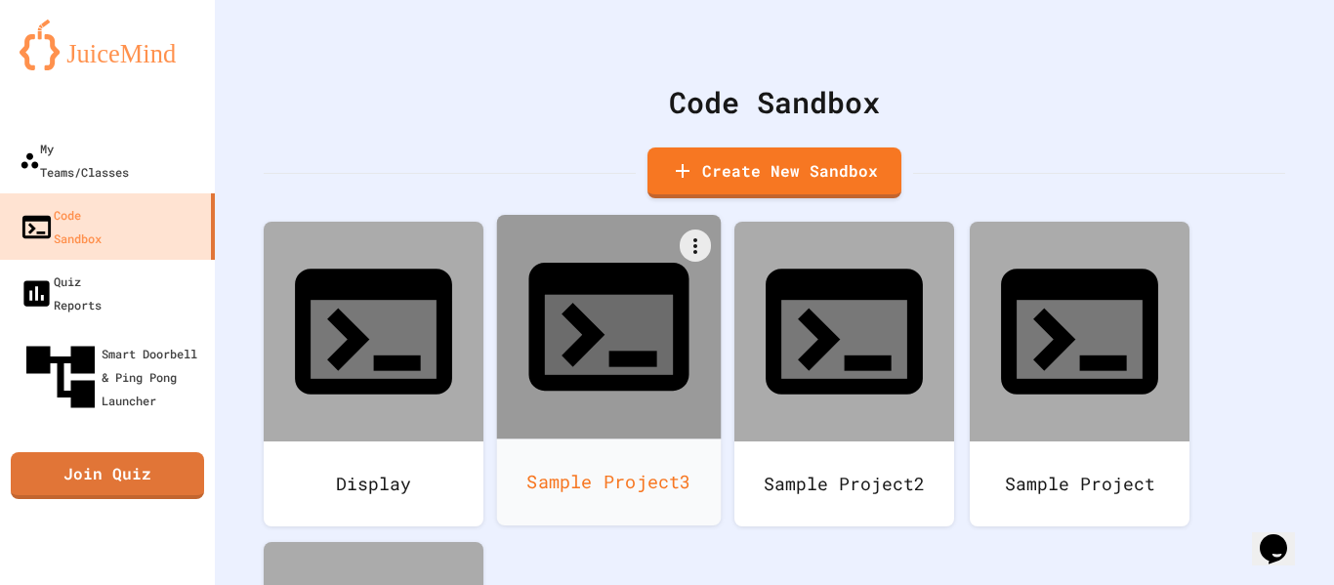
click at [583, 295] on icon at bounding box center [609, 335] width 128 height 80
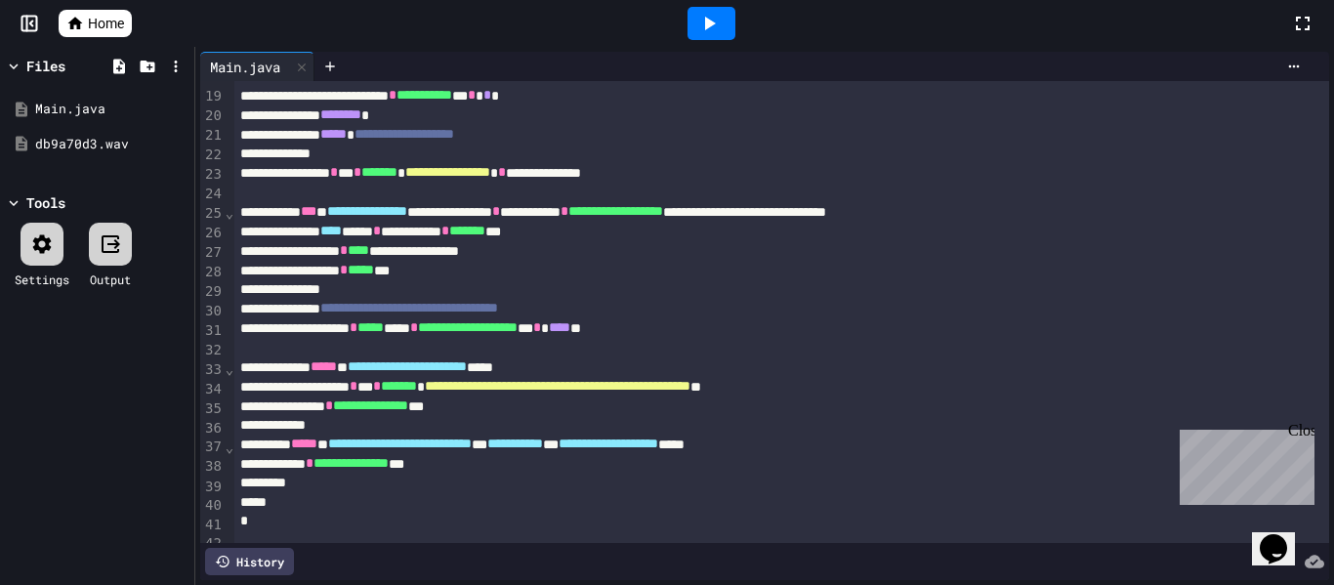
scroll to position [352, 0]
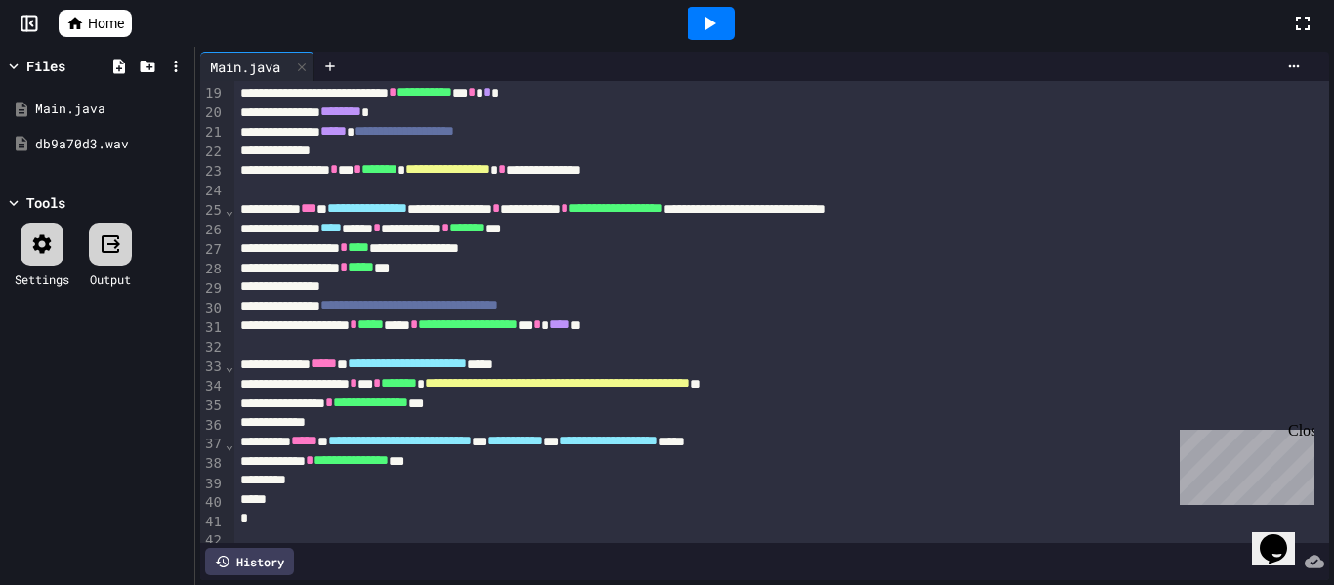
click at [705, 21] on icon at bounding box center [710, 24] width 11 height 14
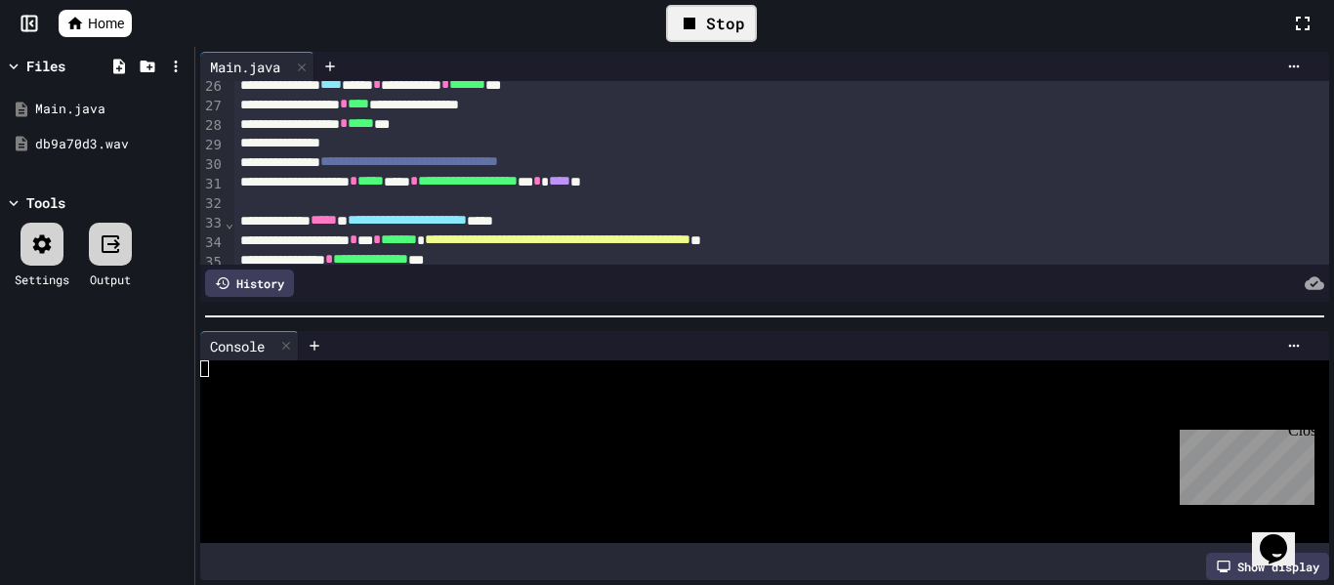
scroll to position [499, 0]
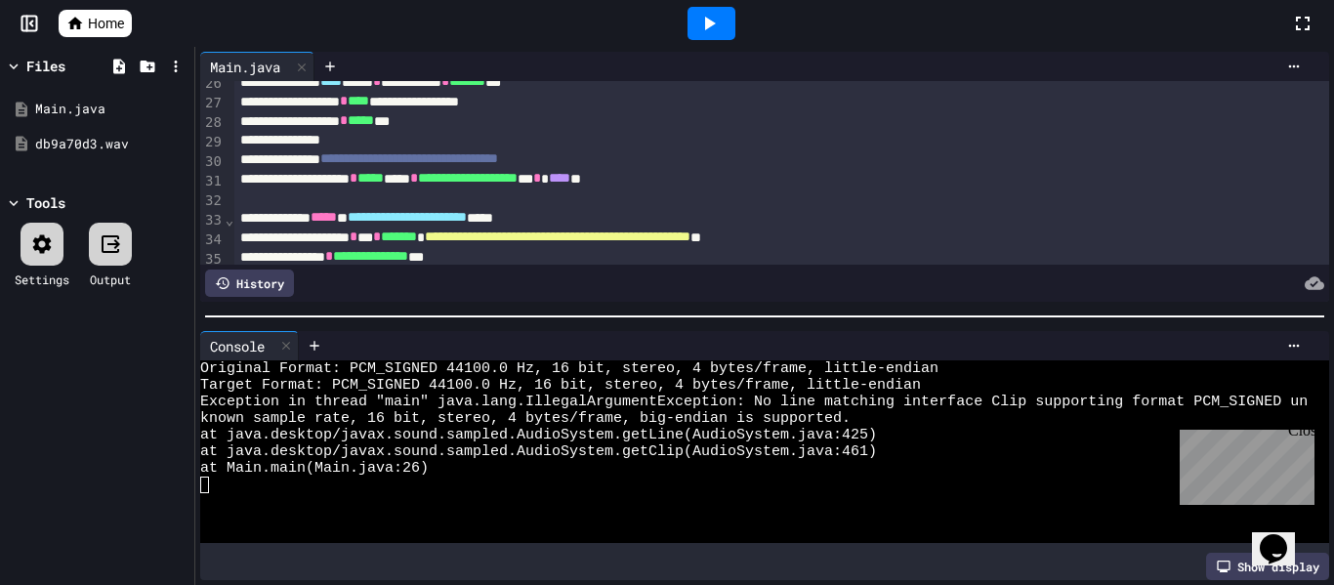
click at [120, 2] on div "Home" at bounding box center [667, 23] width 1334 height 47
click at [93, 22] on span "Home" at bounding box center [106, 24] width 36 height 20
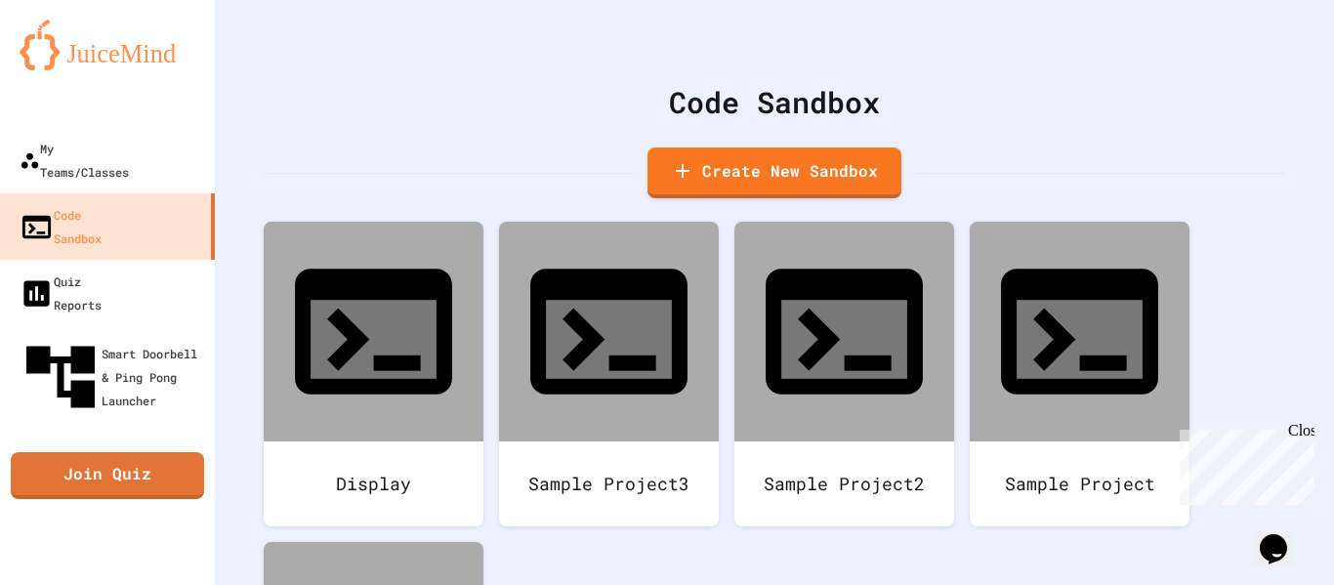
click at [404, 86] on div "Code Sandbox" at bounding box center [774, 102] width 1021 height 44
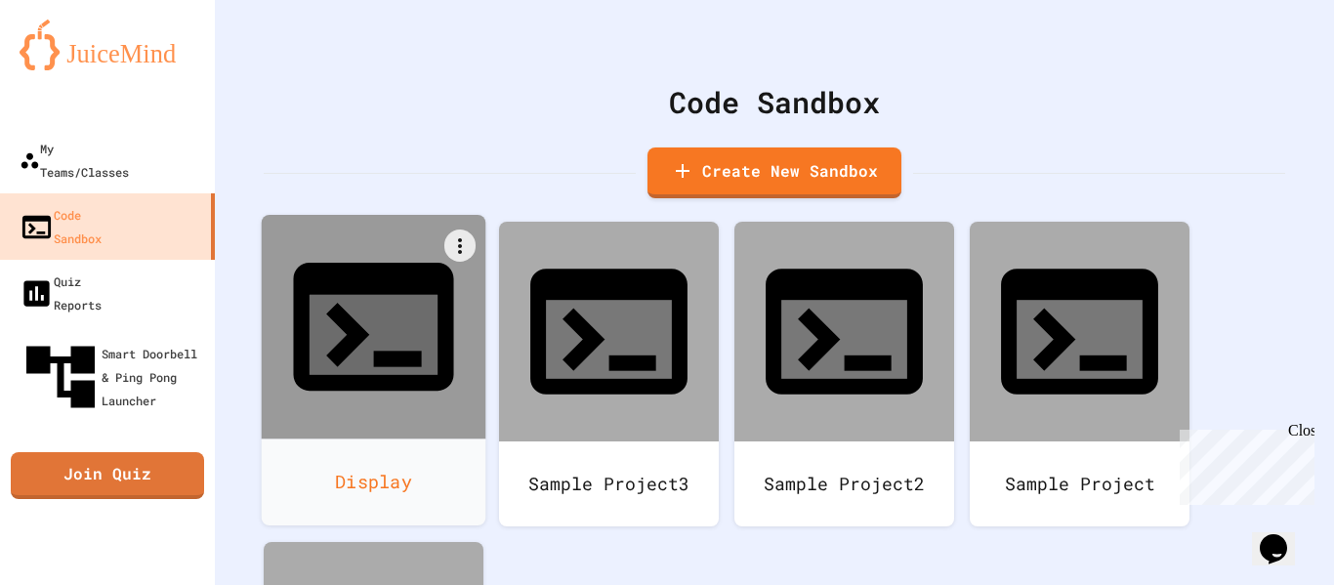
click at [379, 297] on icon at bounding box center [373, 335] width 128 height 80
